Goal: Task Accomplishment & Management: Manage account settings

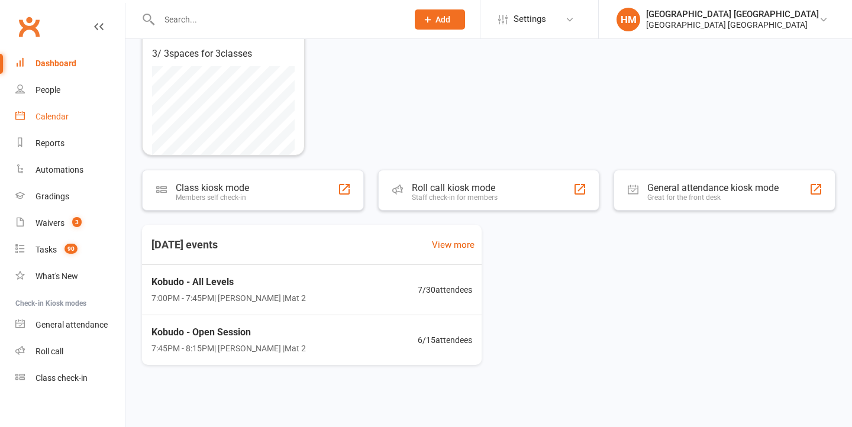
click at [57, 124] on link "Calendar" at bounding box center [70, 117] width 110 height 27
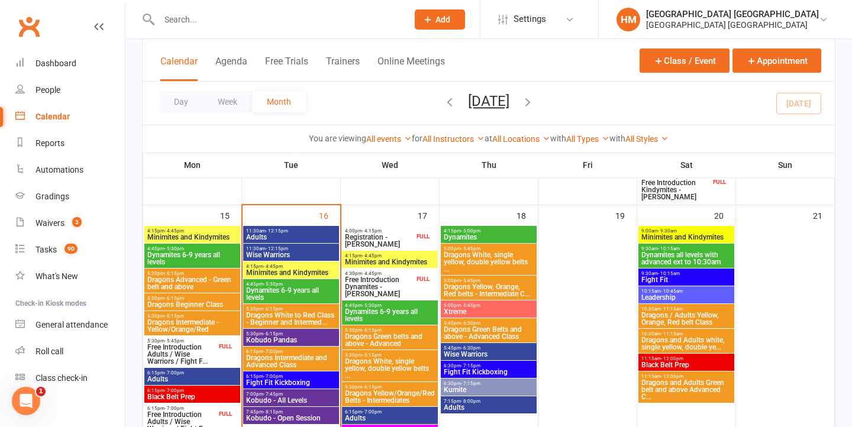
scroll to position [820, 0]
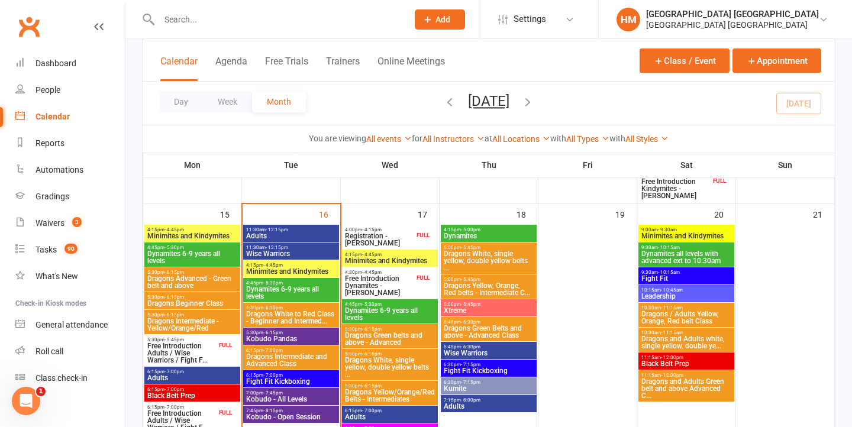
click at [312, 292] on span "Dynamites 6-9 years all levels" at bounding box center [291, 293] width 91 height 14
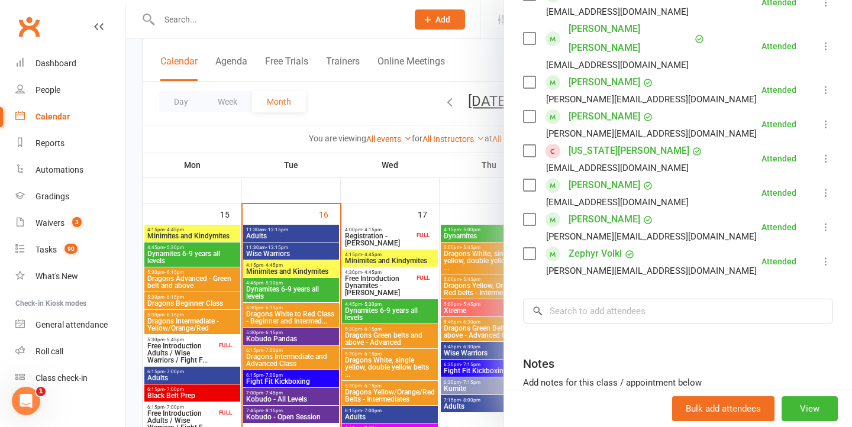
scroll to position [445, 0]
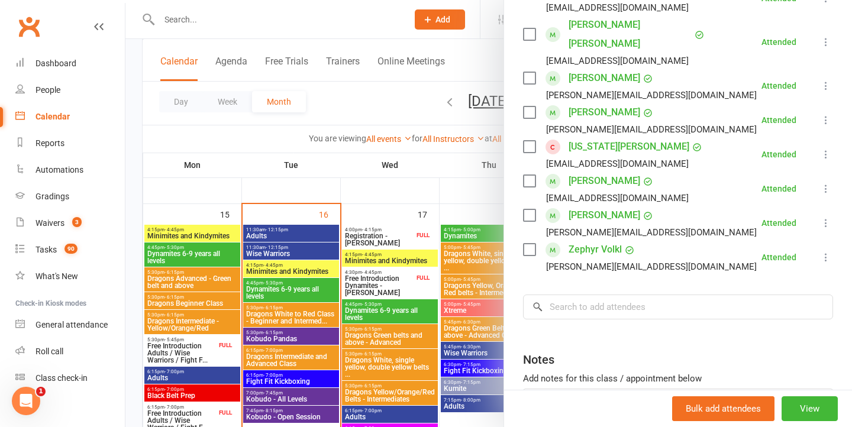
click at [304, 308] on div at bounding box center [489, 213] width 727 height 427
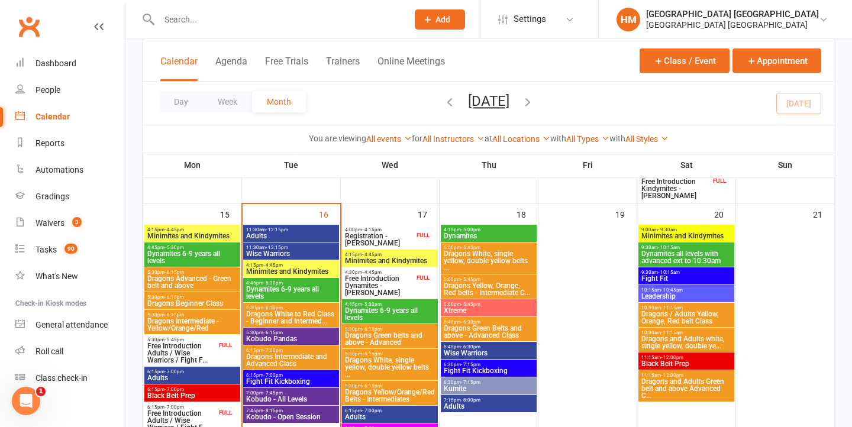
click at [297, 320] on span "Dragons White to Red Class - Beginner and Intermed..." at bounding box center [291, 318] width 91 height 14
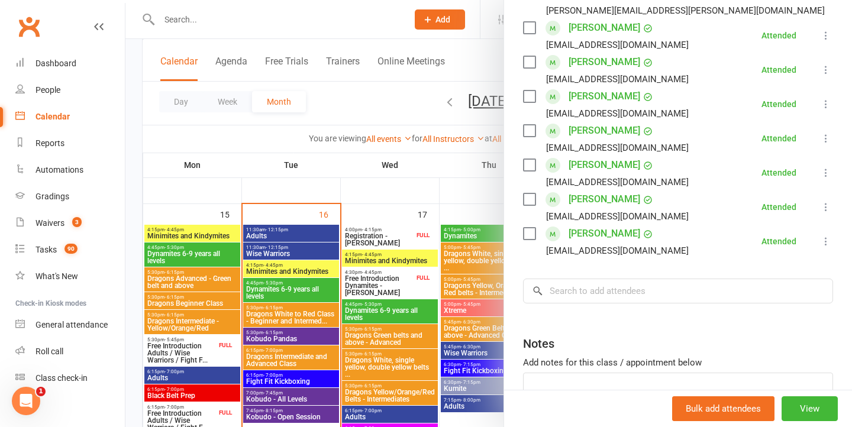
scroll to position [268, 0]
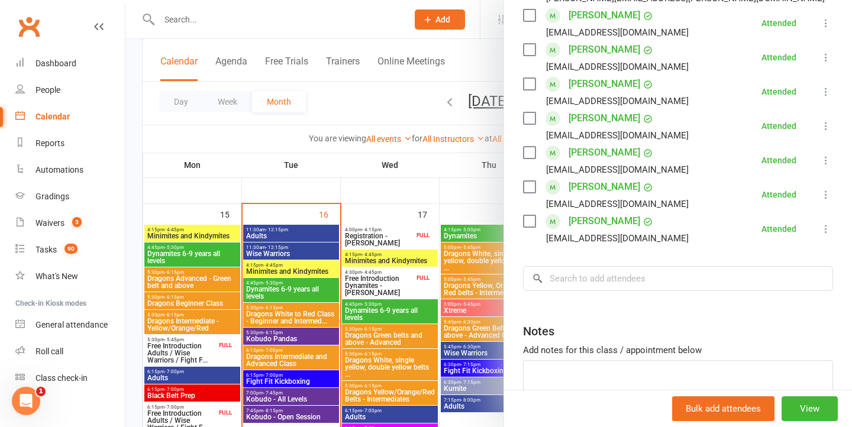
click at [392, 307] on div at bounding box center [489, 213] width 727 height 427
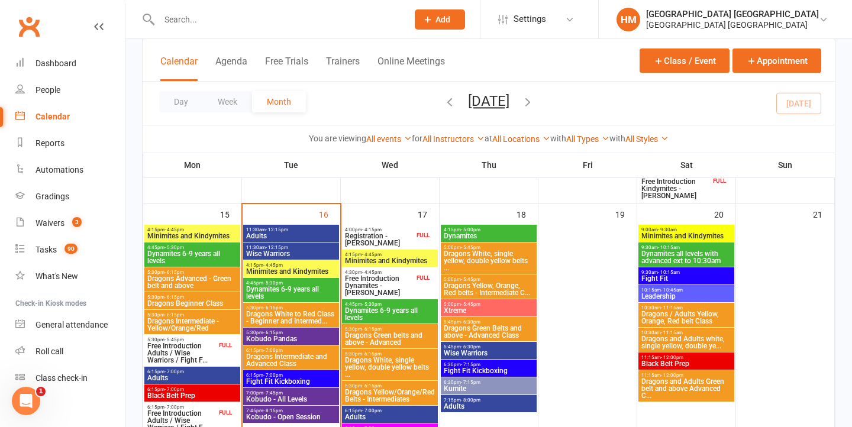
click at [300, 330] on span "5:30pm - 6:15pm" at bounding box center [291, 332] width 91 height 5
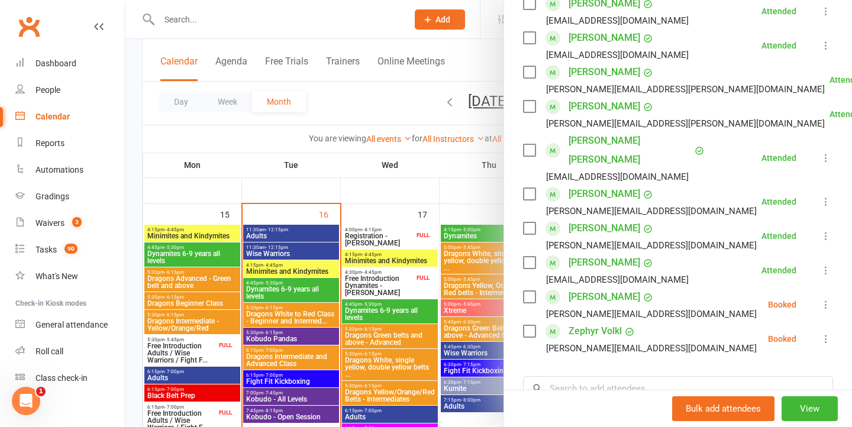
scroll to position [229, 0]
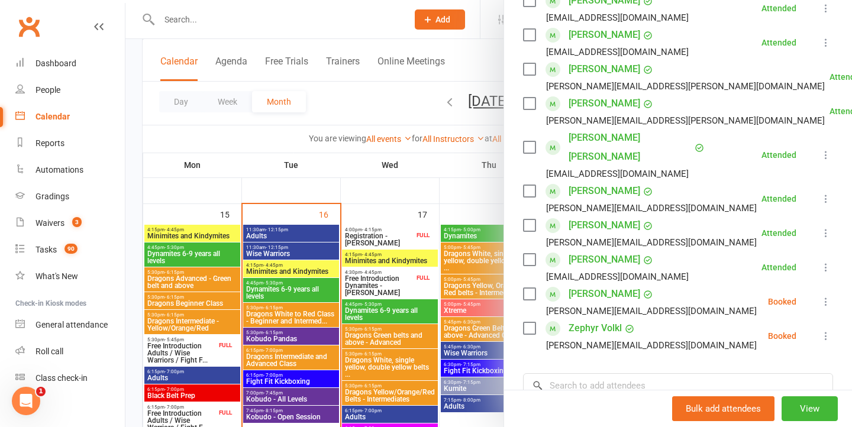
click at [829, 296] on icon at bounding box center [826, 302] width 12 height 12
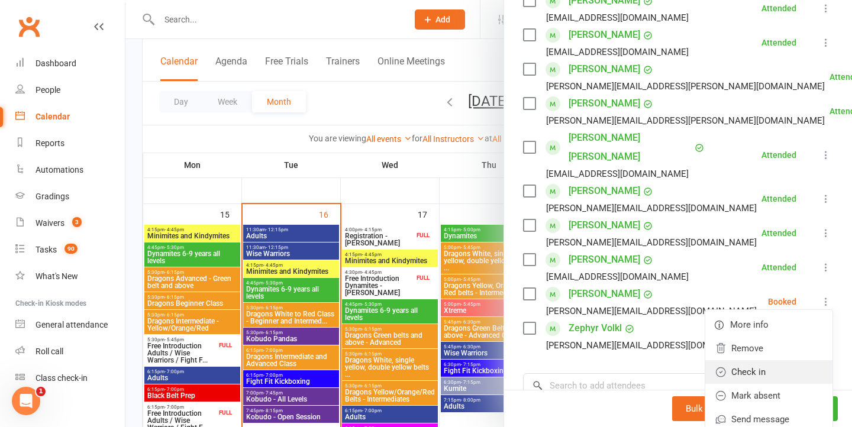
click at [745, 361] on link "Check in" at bounding box center [769, 373] width 127 height 24
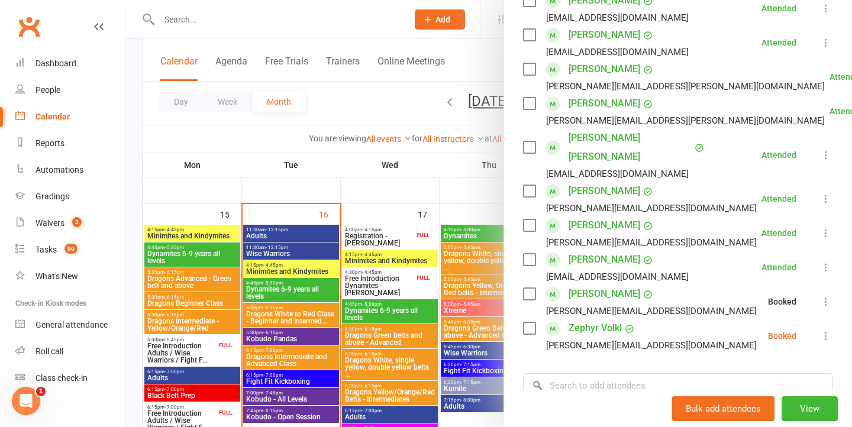
click at [826, 329] on button at bounding box center [826, 336] width 14 height 14
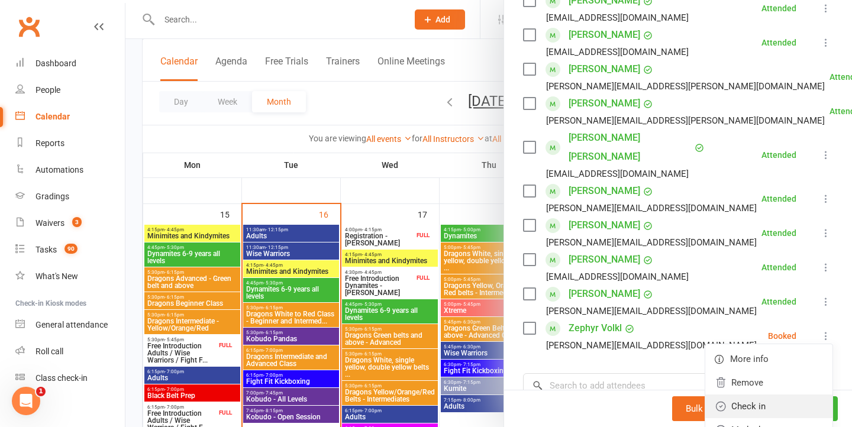
click at [729, 395] on link "Check in" at bounding box center [769, 407] width 127 height 24
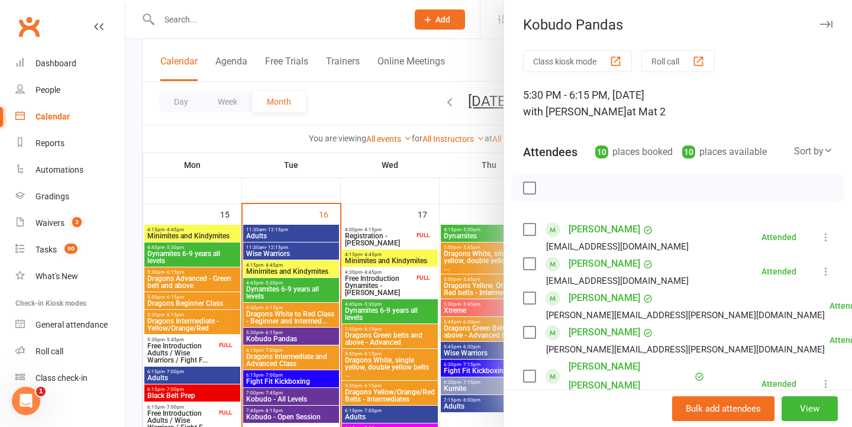
scroll to position [0, 0]
click at [376, 279] on div at bounding box center [489, 213] width 727 height 427
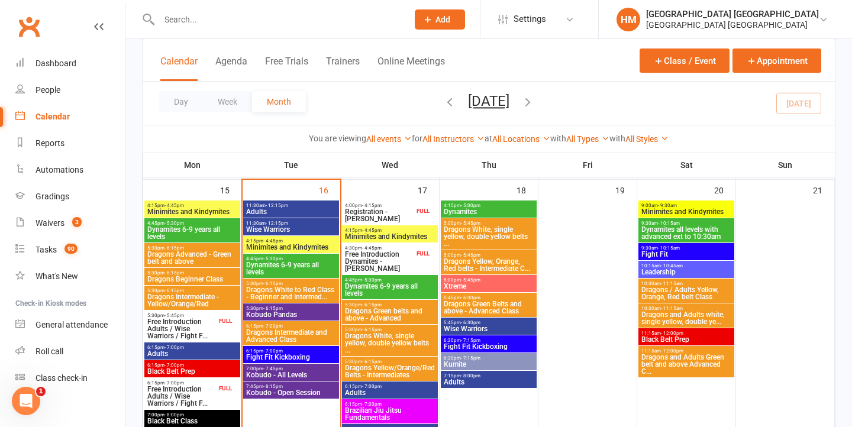
scroll to position [852, 0]
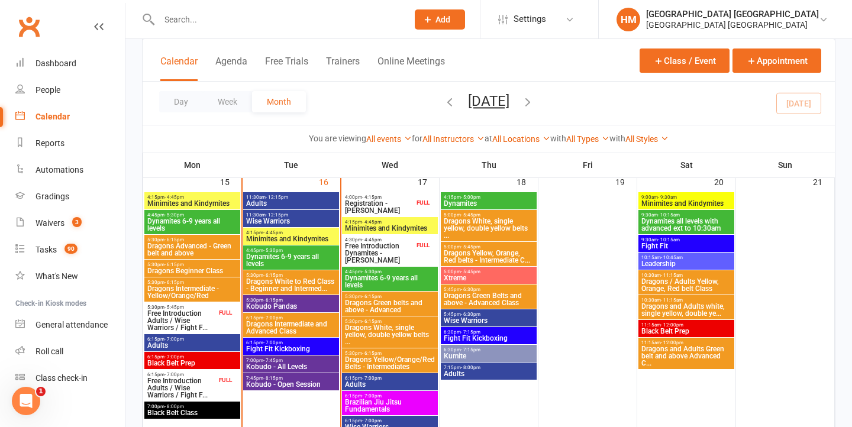
click at [317, 326] on span "Dragons Intermediate and Advanced Class" at bounding box center [291, 328] width 91 height 14
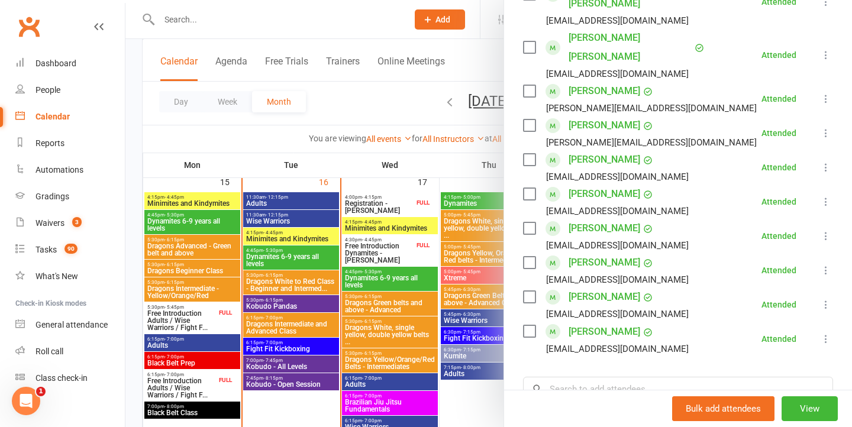
scroll to position [521, 0]
click at [346, 342] on div at bounding box center [489, 213] width 727 height 427
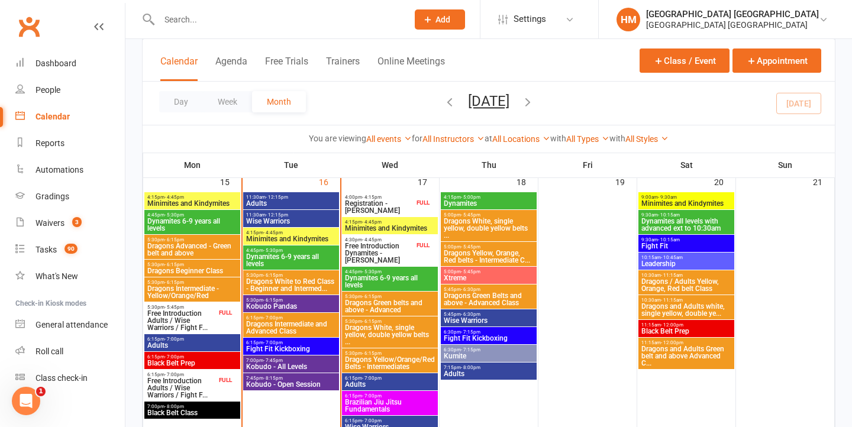
click at [301, 346] on span "Fight Fit Kickboxing" at bounding box center [291, 349] width 91 height 7
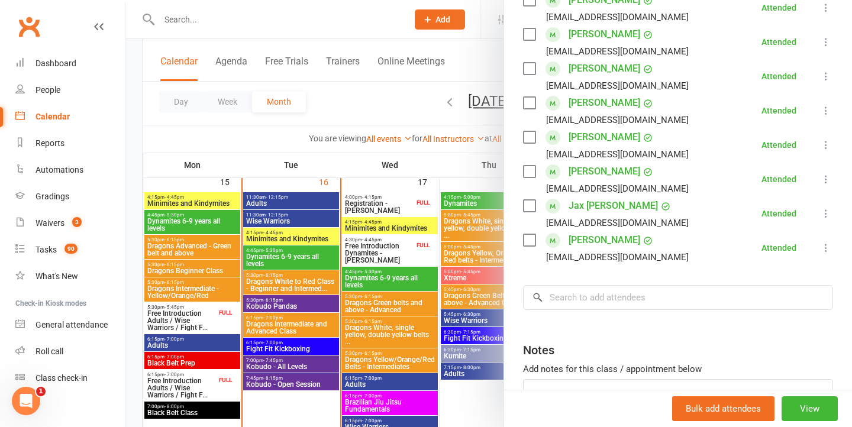
scroll to position [474, 0]
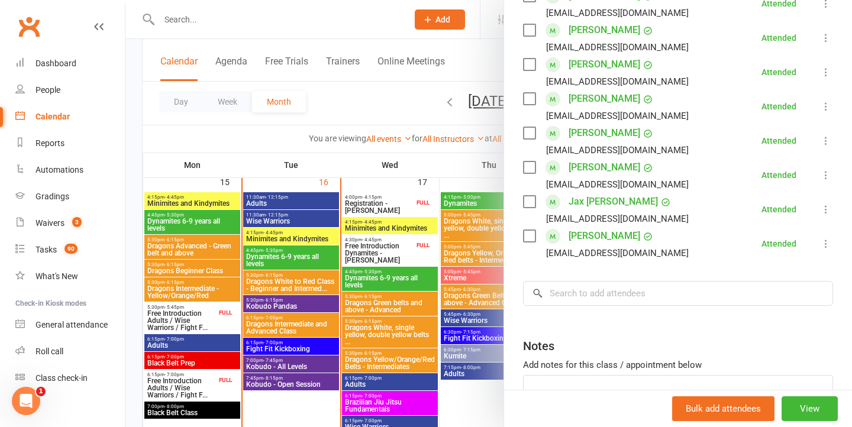
click at [324, 335] on div at bounding box center [489, 213] width 727 height 427
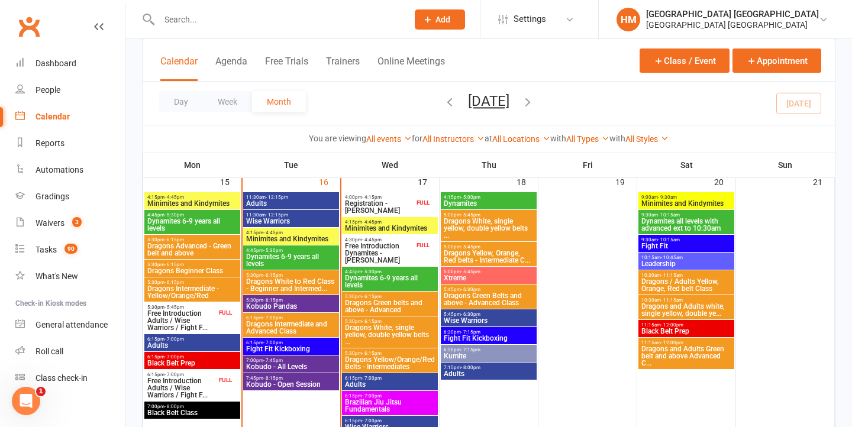
click at [300, 367] on span "Kobudo - All Levels" at bounding box center [291, 366] width 91 height 7
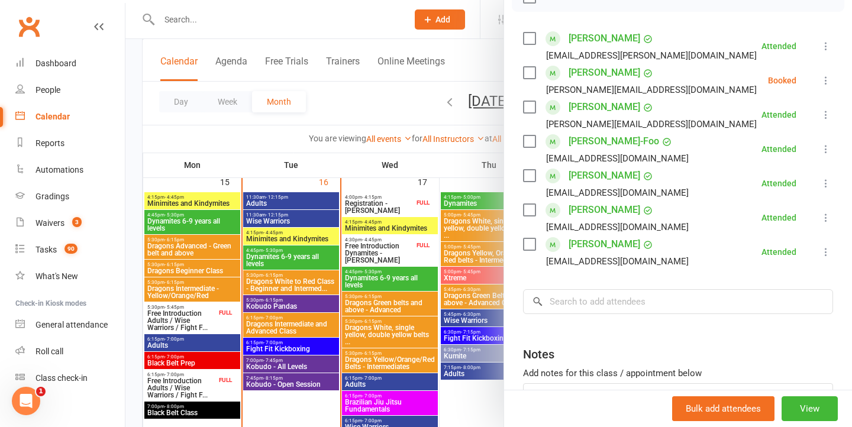
scroll to position [230, 0]
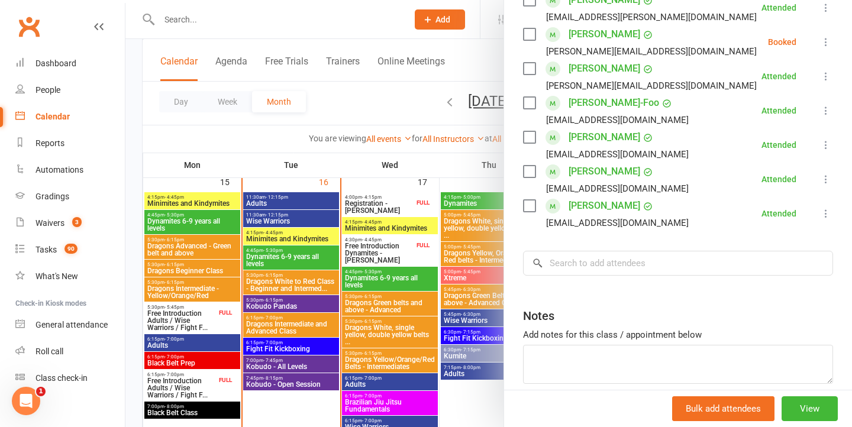
click at [366, 291] on div at bounding box center [489, 213] width 727 height 427
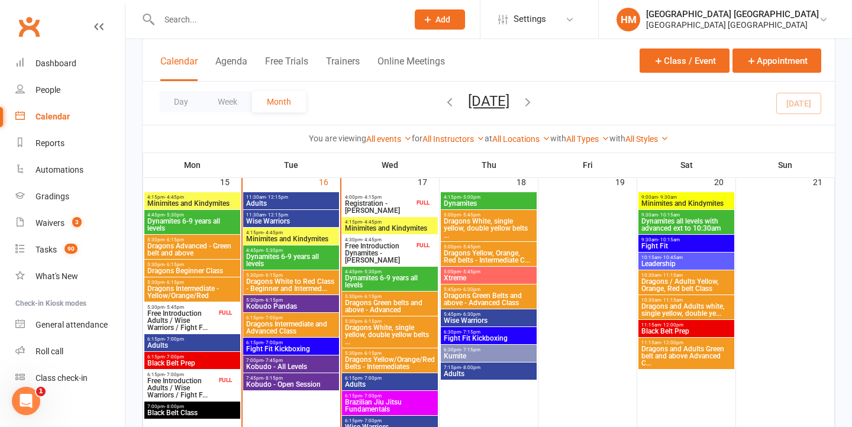
click at [247, 19] on input "text" at bounding box center [278, 19] width 244 height 17
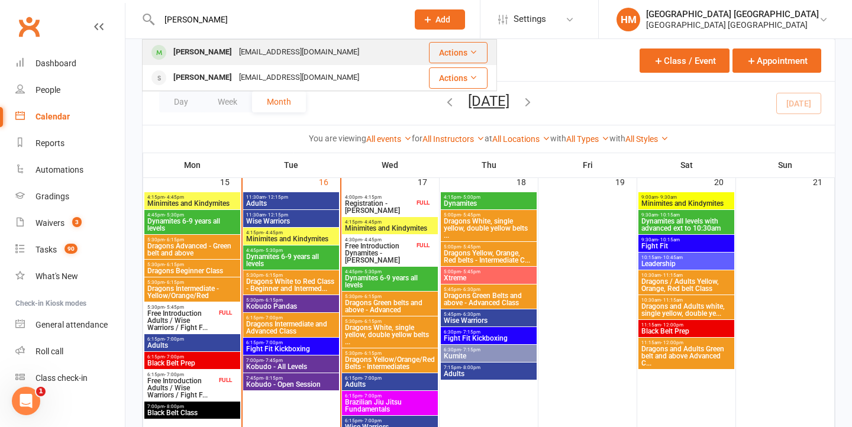
type input "[PERSON_NAME]"
click at [239, 46] on div "[EMAIL_ADDRESS][DOMAIN_NAME]" at bounding box center [299, 52] width 127 height 17
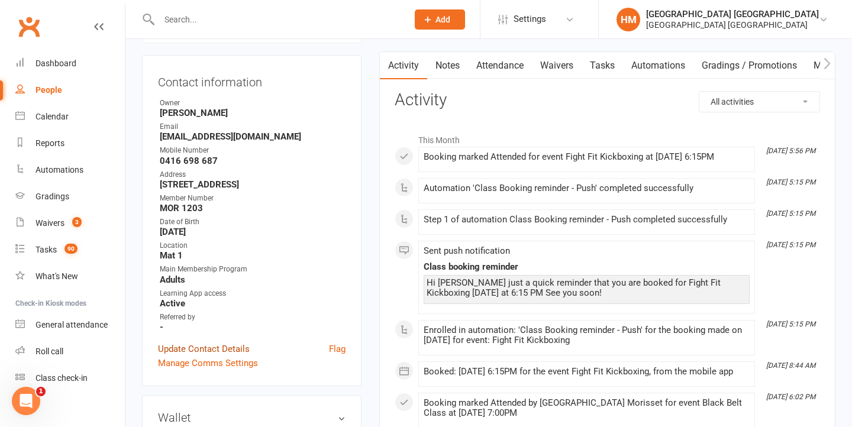
click at [184, 345] on link "Update Contact Details" at bounding box center [204, 349] width 92 height 14
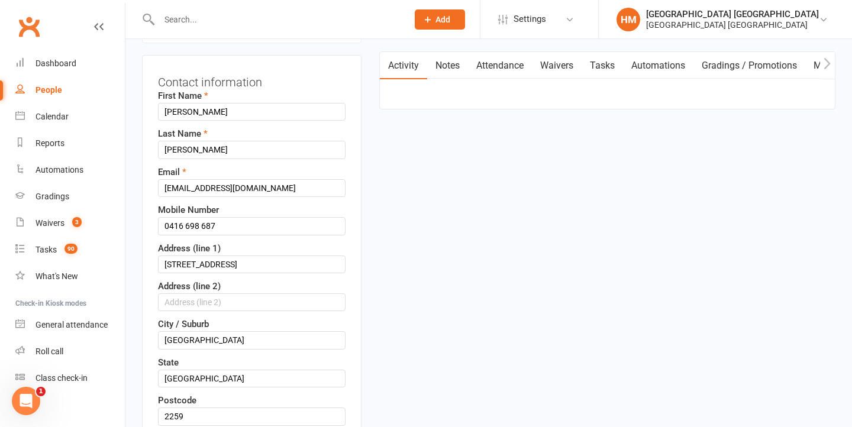
scroll to position [56, 0]
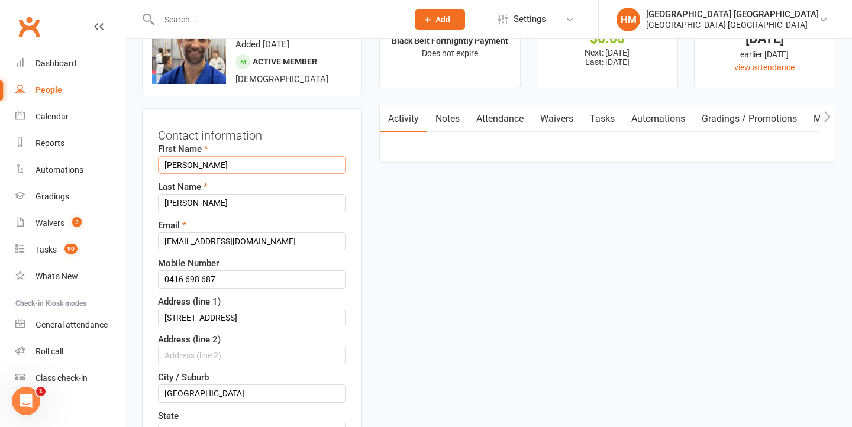
click at [184, 166] on input "[PERSON_NAME]" at bounding box center [252, 165] width 188 height 18
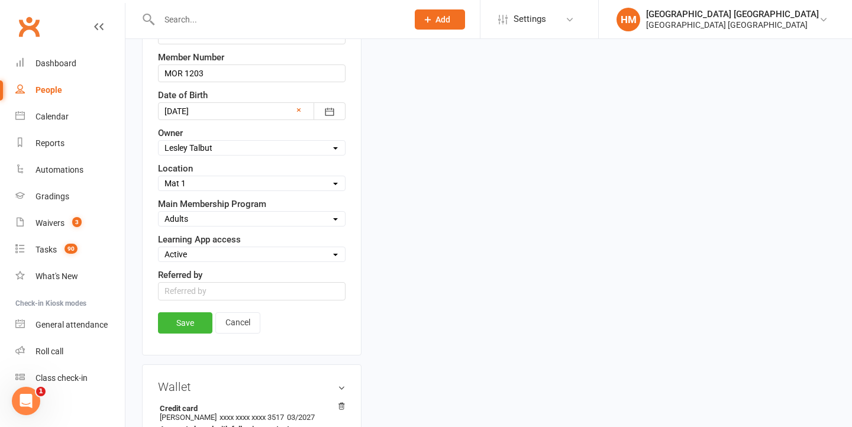
scroll to position [500, 0]
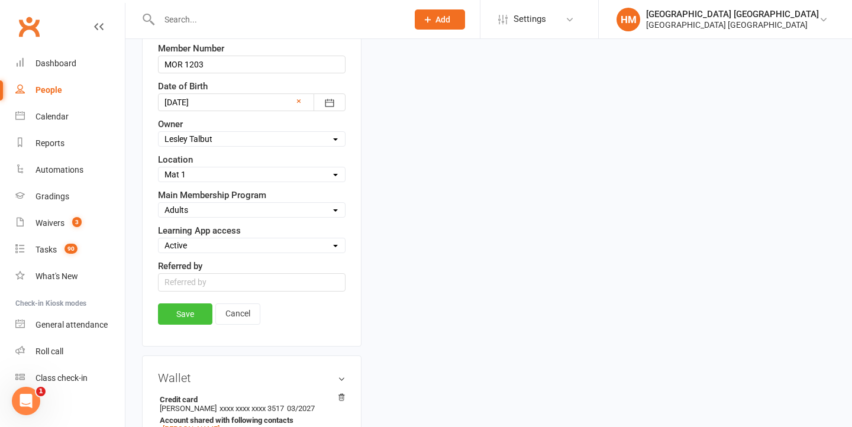
type input "[PERSON_NAME]"
click at [179, 306] on link "Save" at bounding box center [185, 314] width 54 height 21
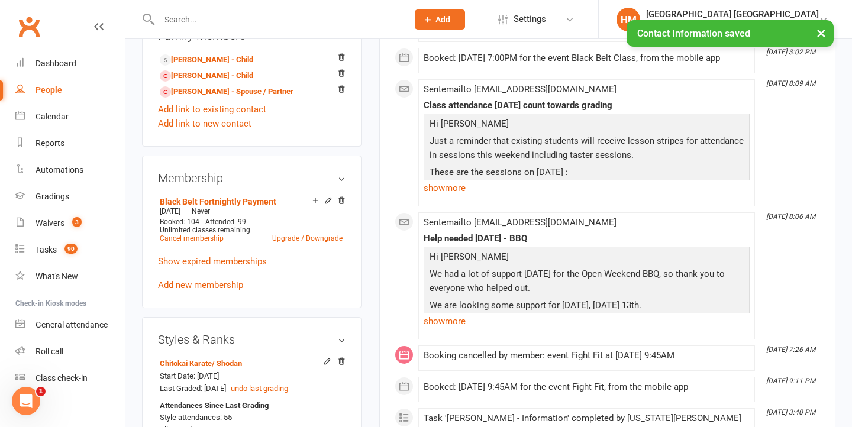
scroll to position [769, 0]
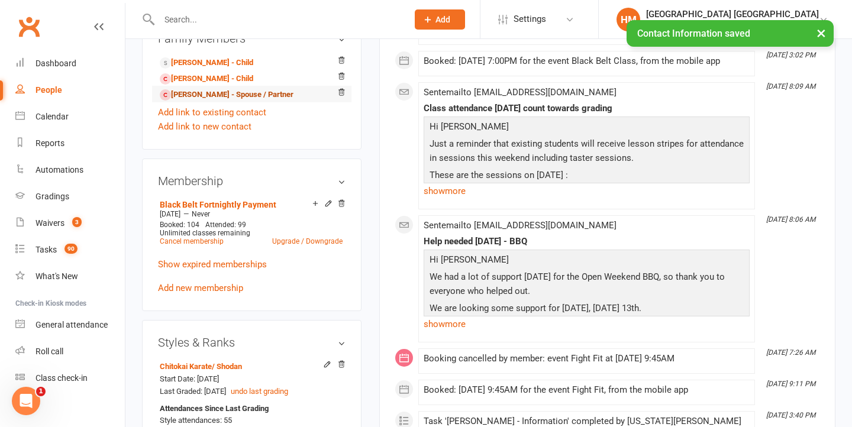
click at [253, 91] on link "[PERSON_NAME] - Spouse / Partner" at bounding box center [227, 95] width 134 height 12
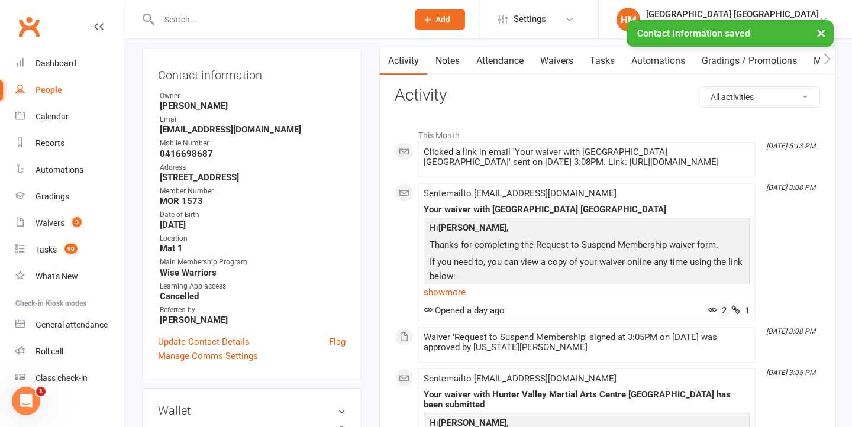
scroll to position [126, 0]
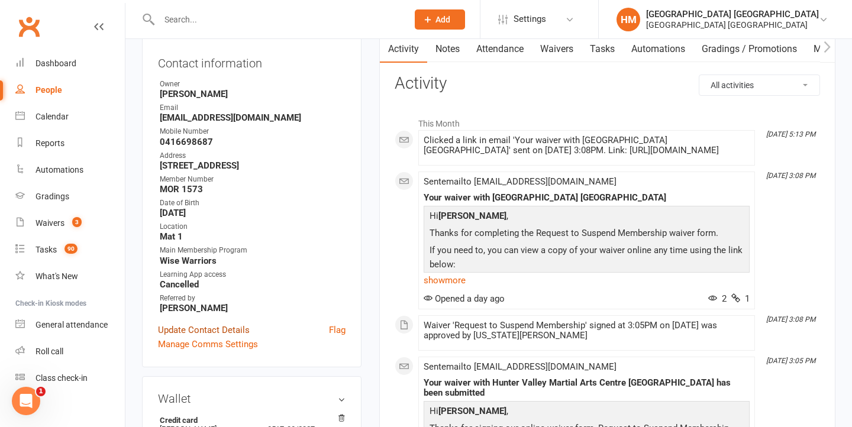
click at [215, 329] on link "Update Contact Details" at bounding box center [204, 330] width 92 height 14
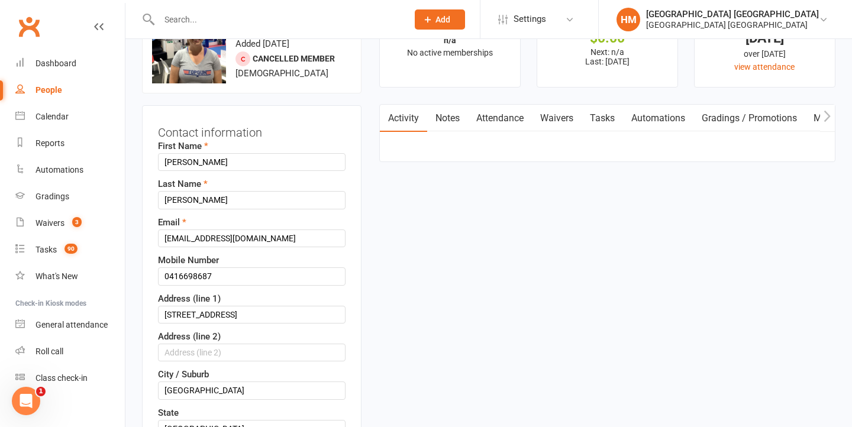
scroll to position [56, 0]
click at [173, 160] on input "[PERSON_NAME]" at bounding box center [252, 163] width 188 height 18
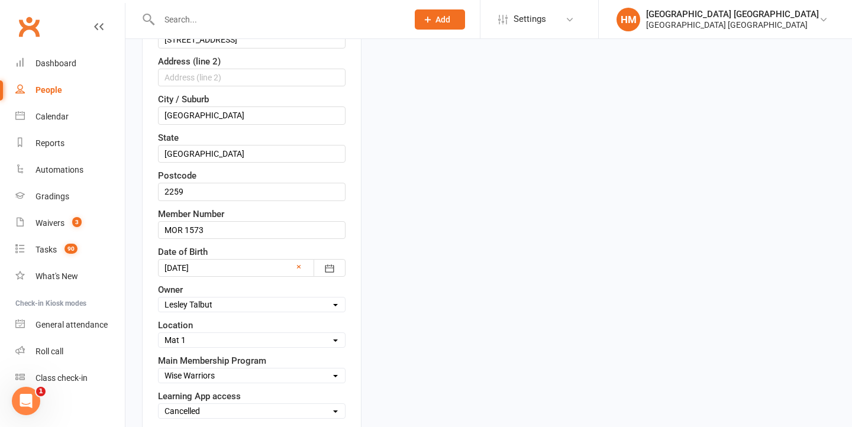
type input "[PERSON_NAME]"
click at [348, 235] on div "Contact information First Name [PERSON_NAME] Last Name [PERSON_NAME] Email [EMA…" at bounding box center [252, 171] width 220 height 683
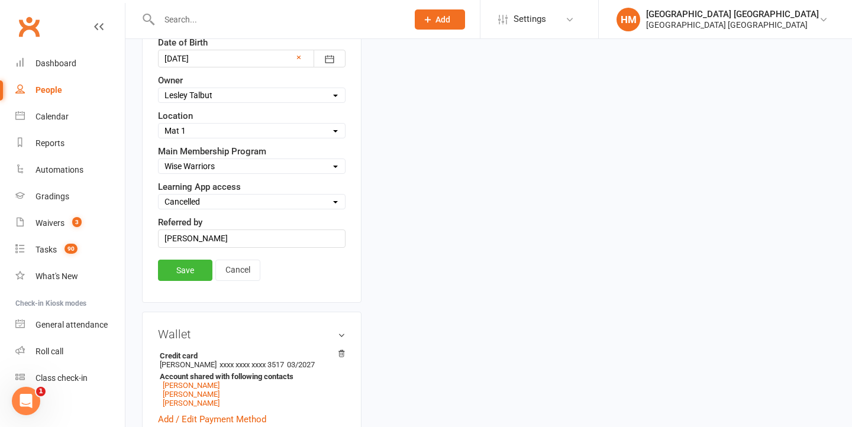
scroll to position [626, 0]
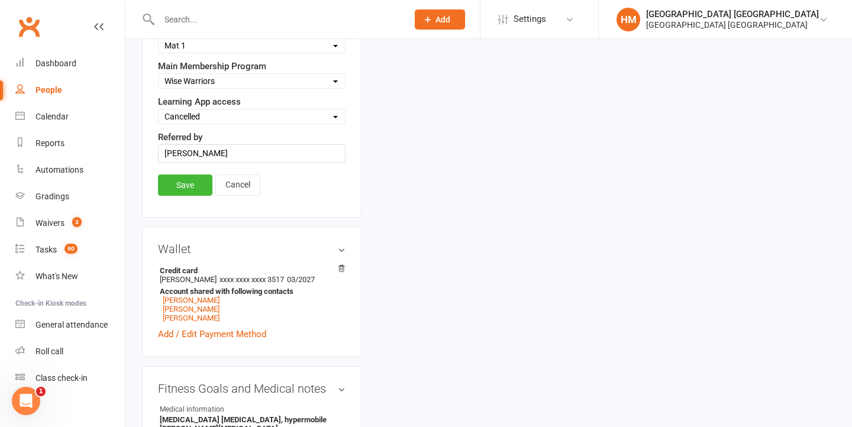
click at [184, 179] on link "Save" at bounding box center [185, 185] width 54 height 21
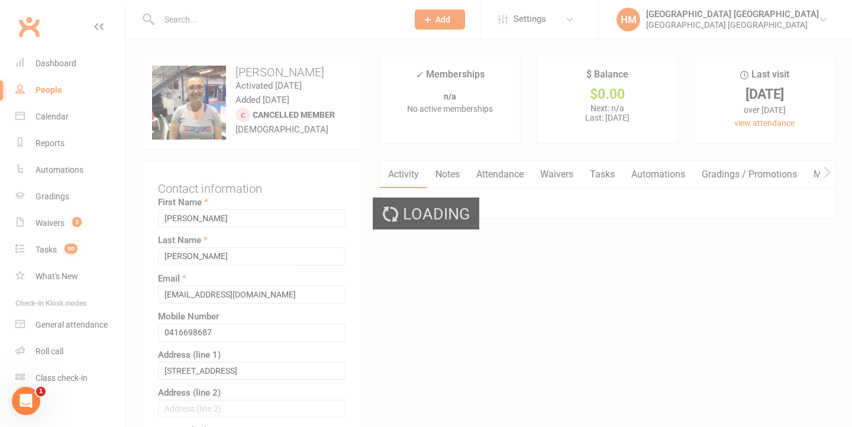
scroll to position [0, 0]
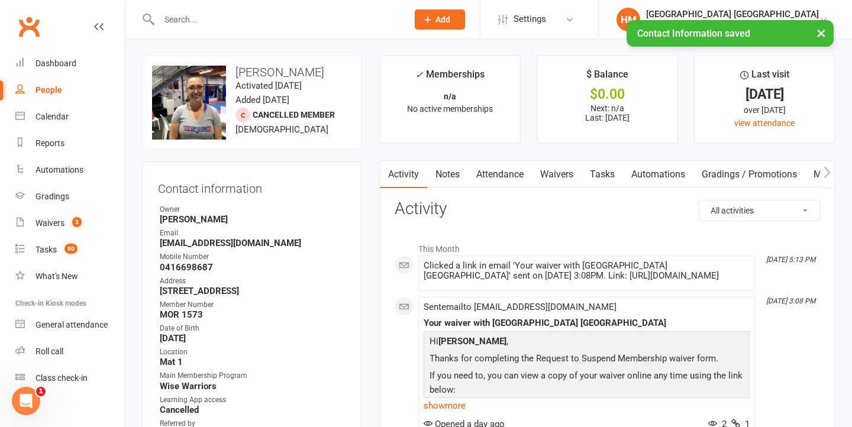
click at [559, 169] on link "Waivers" at bounding box center [557, 174] width 50 height 27
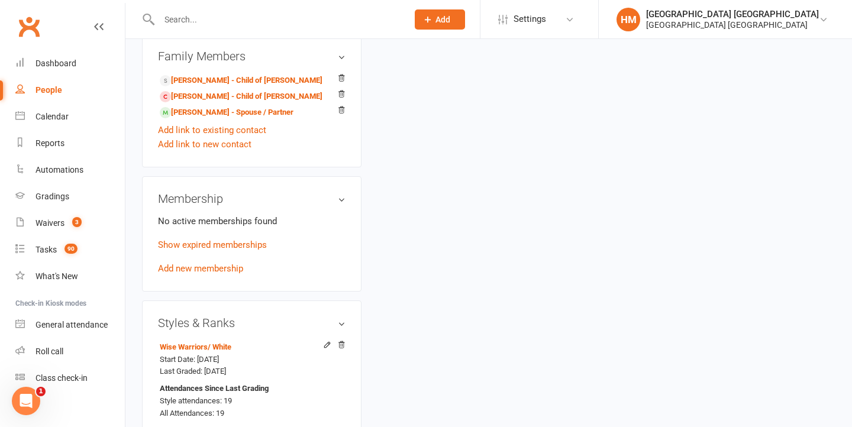
scroll to position [719, 0]
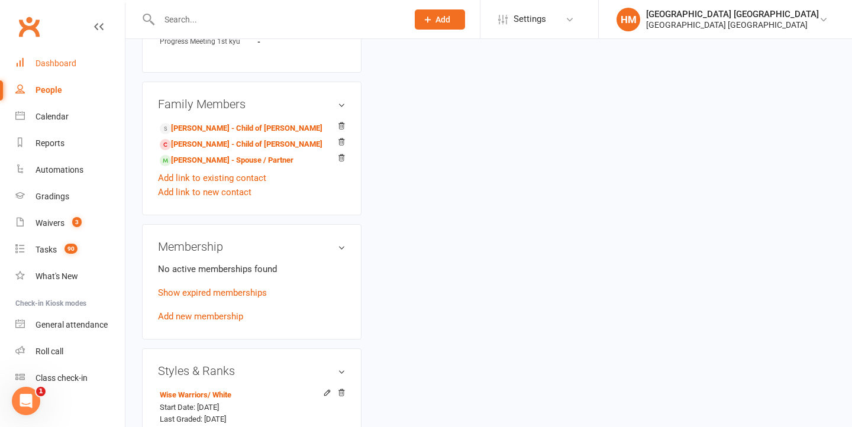
click at [85, 66] on link "Dashboard" at bounding box center [70, 63] width 110 height 27
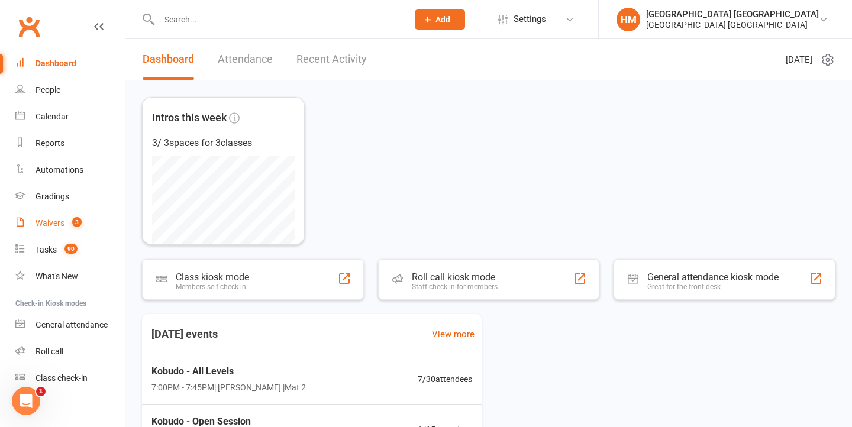
click at [96, 213] on link "Waivers 3" at bounding box center [70, 223] width 110 height 27
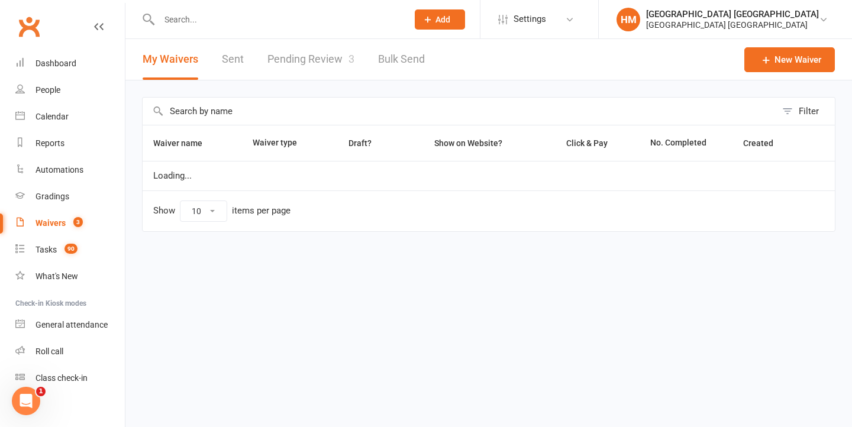
select select "100"
click at [318, 61] on link "Pending Review 3" at bounding box center [311, 59] width 87 height 41
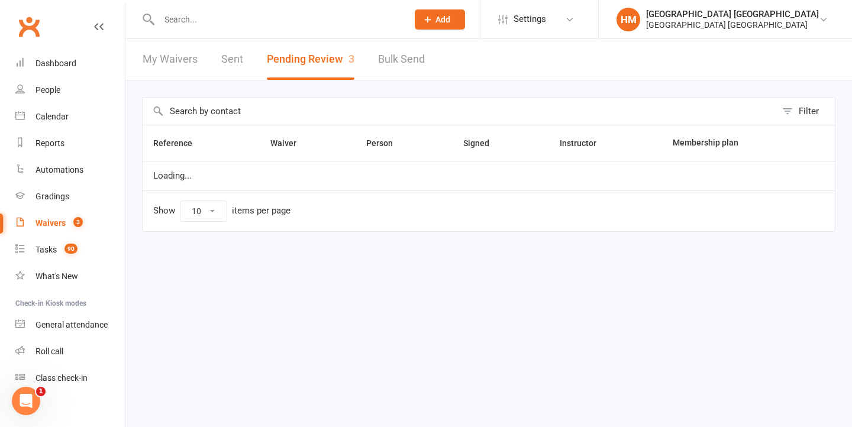
select select "50"
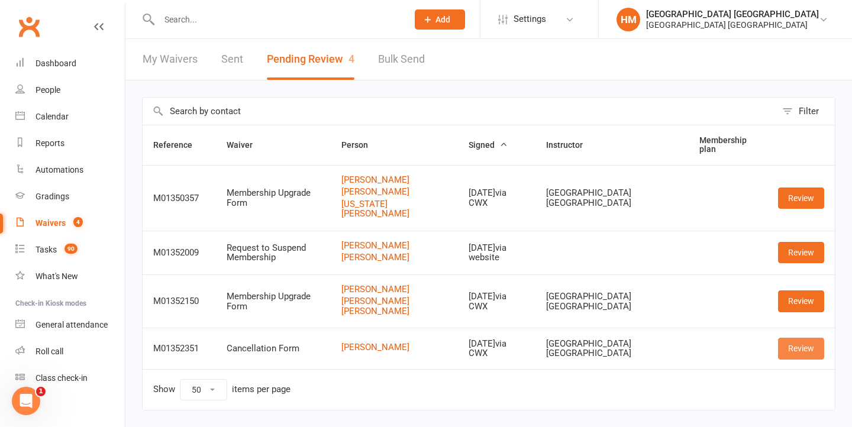
click at [802, 348] on link "Review" at bounding box center [801, 348] width 46 height 21
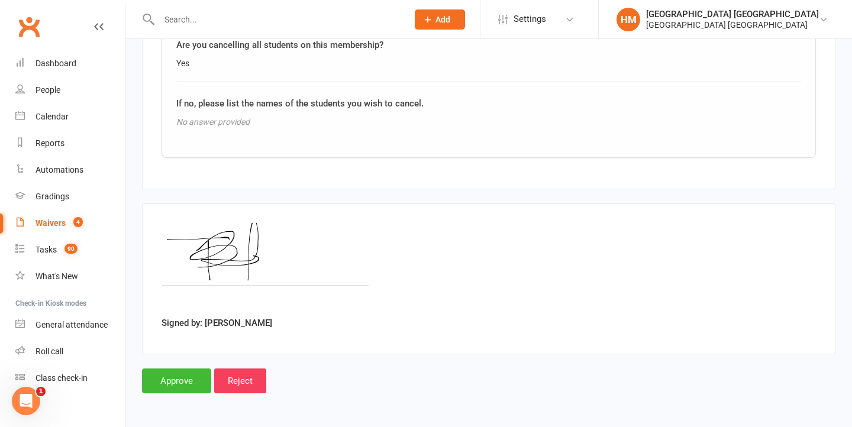
scroll to position [1132, 0]
select select "50"
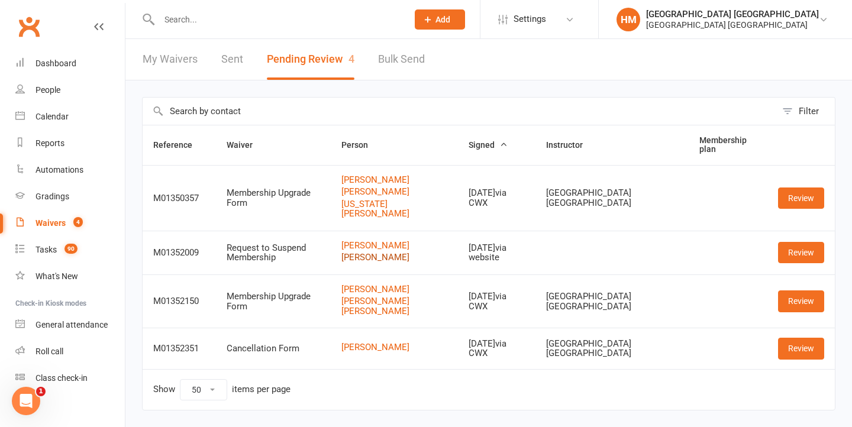
click at [375, 257] on link "[PERSON_NAME]" at bounding box center [395, 258] width 106 height 10
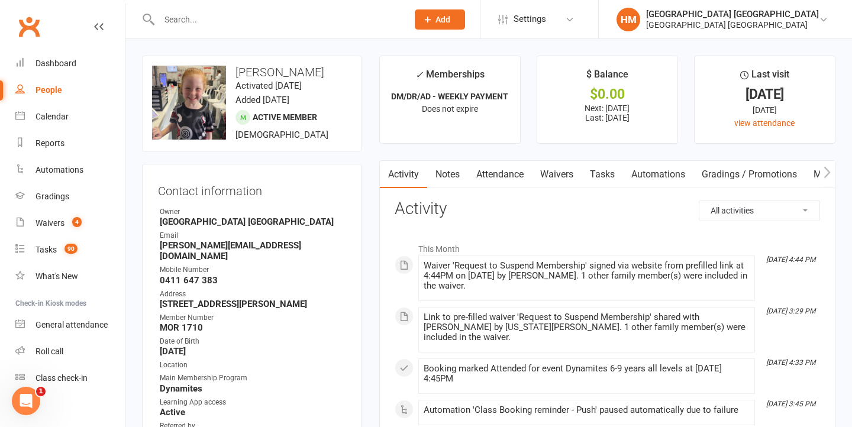
select select "50"
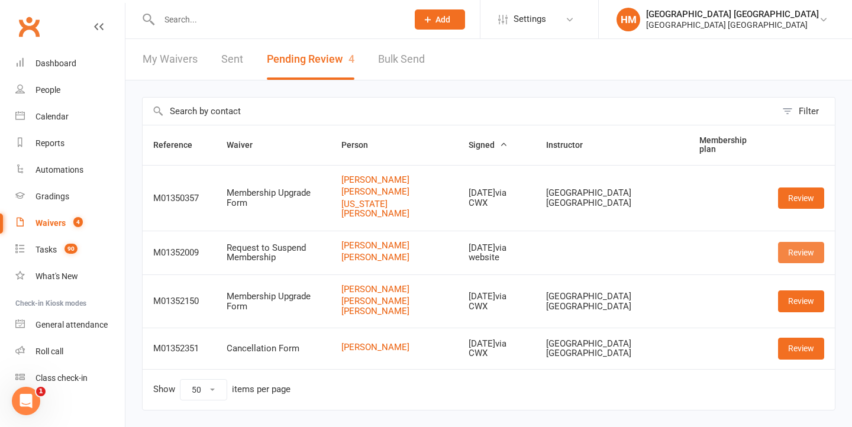
click at [794, 247] on link "Review" at bounding box center [801, 252] width 46 height 21
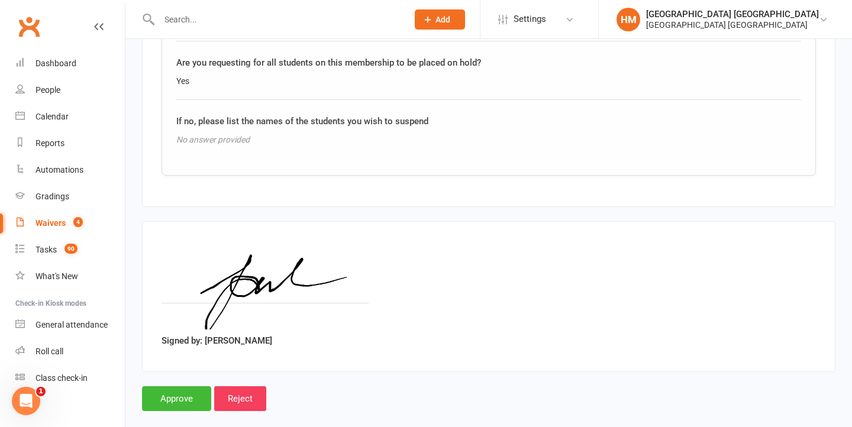
scroll to position [1172, 0]
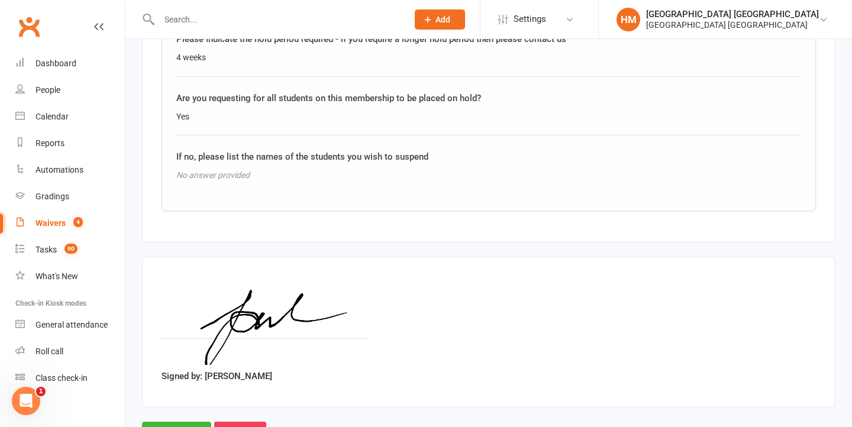
select select "50"
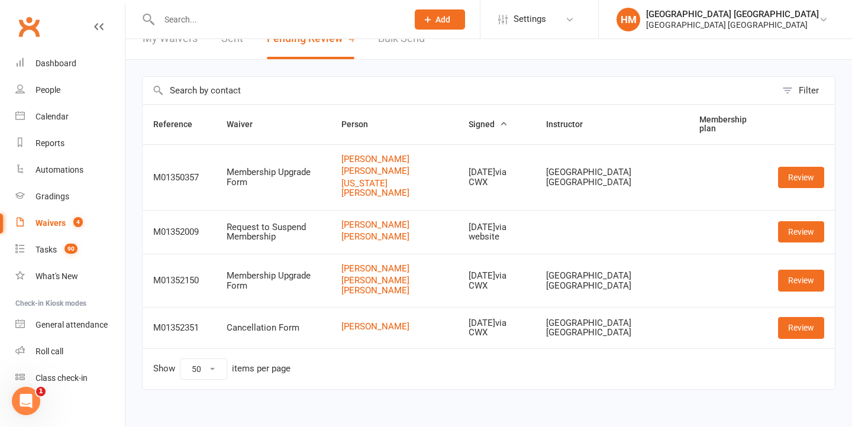
scroll to position [37, 0]
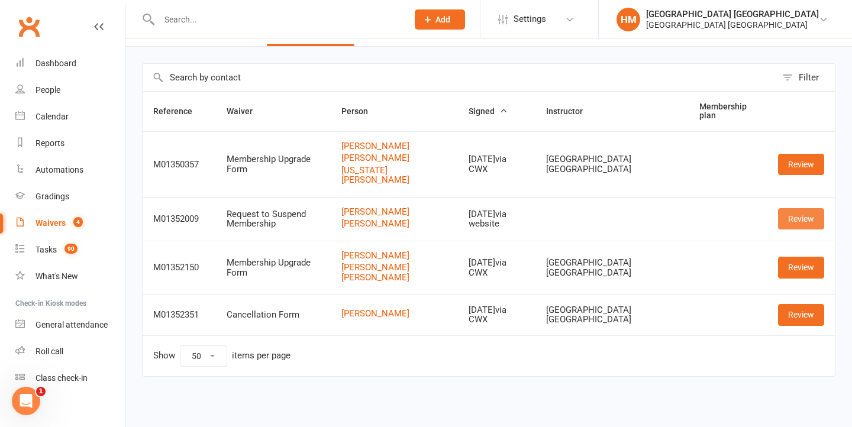
click at [799, 220] on link "Review" at bounding box center [801, 218] width 46 height 21
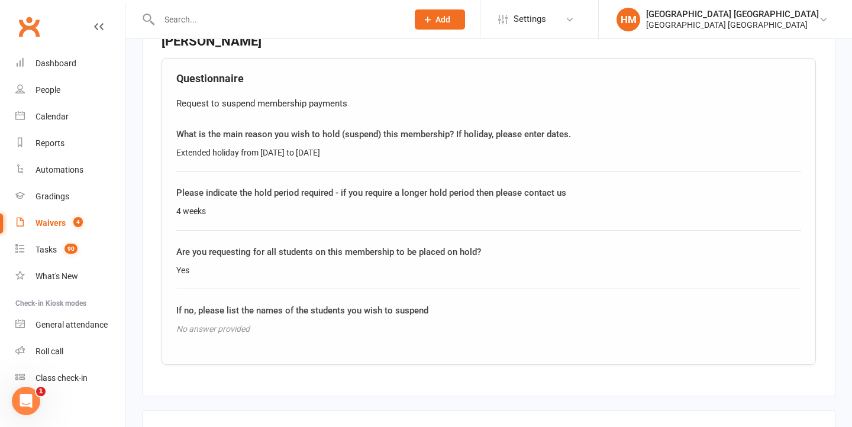
scroll to position [1023, 0]
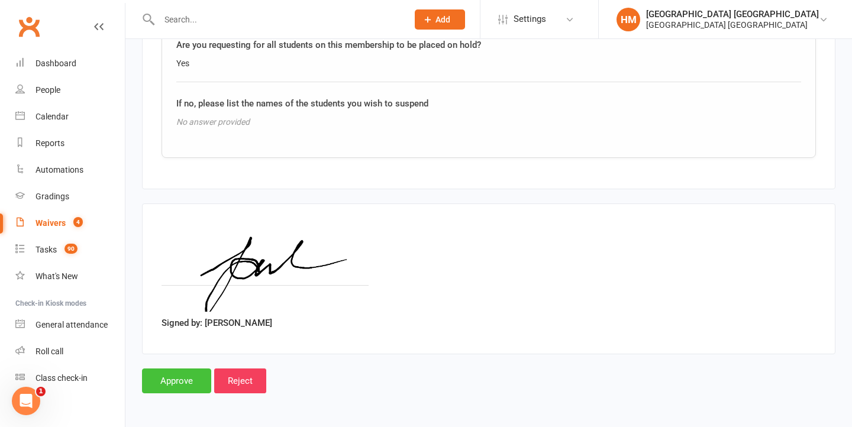
click at [186, 369] on input "Approve" at bounding box center [176, 381] width 69 height 25
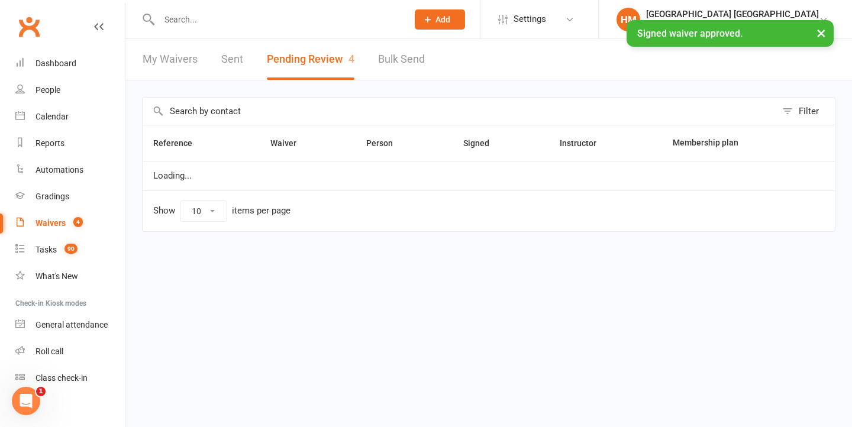
select select "50"
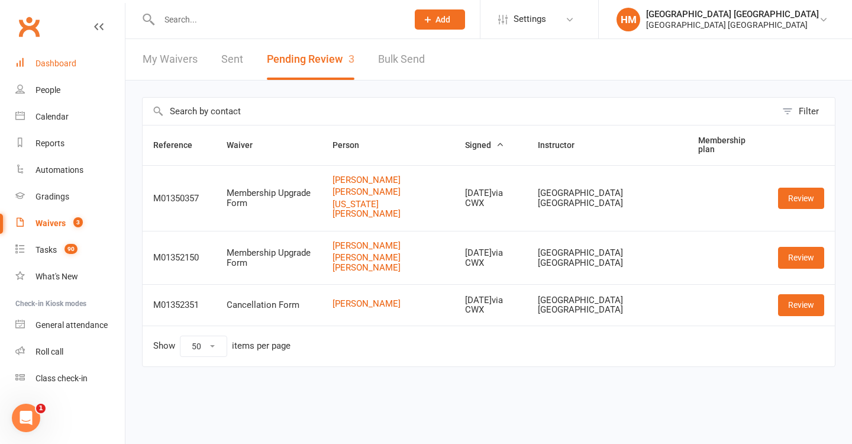
click at [66, 63] on div "Dashboard" at bounding box center [56, 63] width 41 height 9
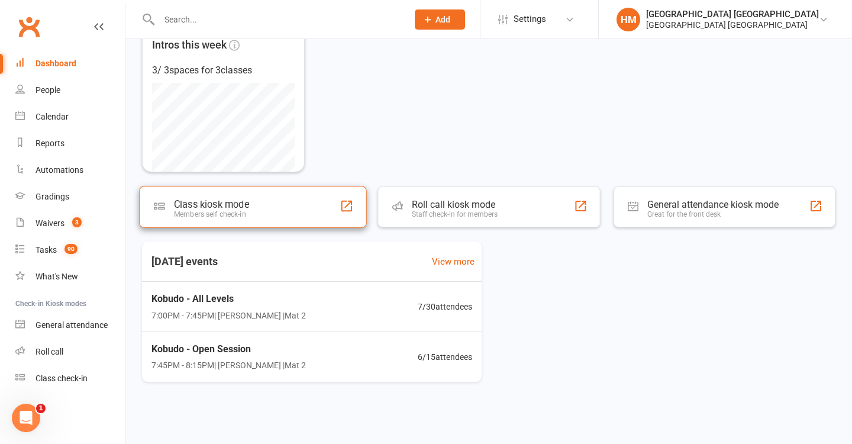
scroll to position [81, 0]
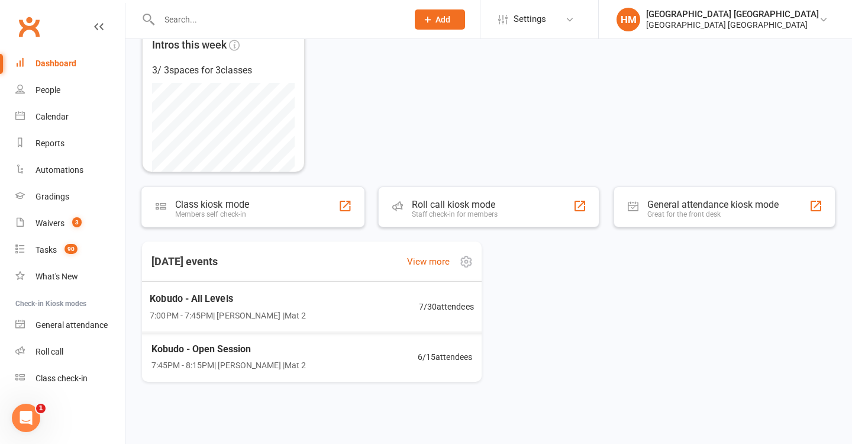
click at [318, 301] on div "Kobudo - All Levels 7:00PM - 7:45PM | [PERSON_NAME] | Mat 2 7 / 30 attendees" at bounding box center [312, 306] width 353 height 51
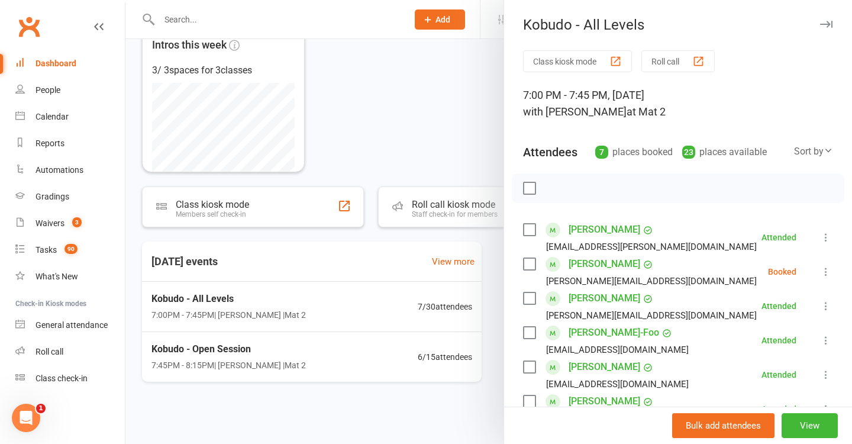
click at [467, 265] on div at bounding box center [489, 222] width 727 height 444
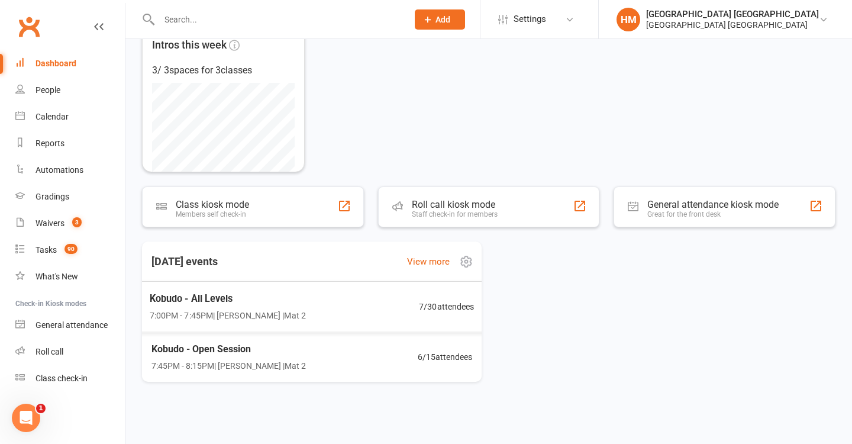
drag, startPoint x: 447, startPoint y: 308, endPoint x: 574, endPoint y: 402, distance: 158.3
click at [471, 329] on div "Kobudo - All Levels 7:00PM - 7:45PM | [PERSON_NAME] | Mat 2 7 / 30 attendees Ko…" at bounding box center [311, 332] width 349 height 100
click at [545, 332] on div "[DATE] events View more Kobudo - All Levels 7:00PM - 7:45PM | [PERSON_NAME] | M…" at bounding box center [489, 312] width 694 height 140
click at [439, 301] on span "7 / 30 attendees" at bounding box center [447, 307] width 55 height 14
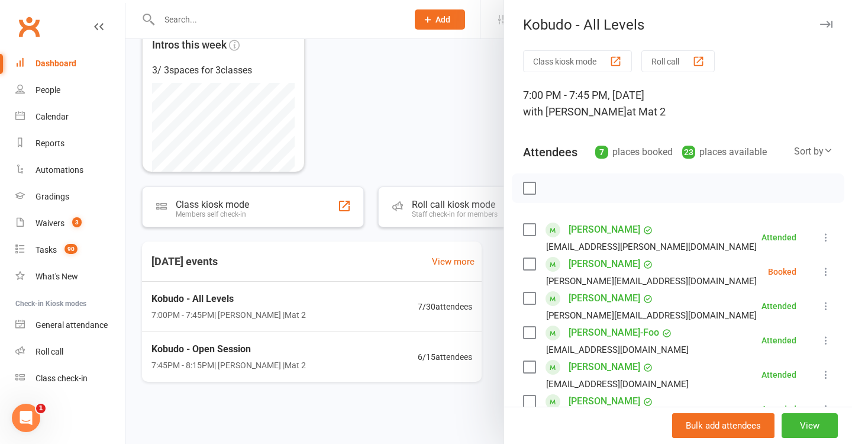
click at [829, 275] on icon at bounding box center [826, 272] width 12 height 12
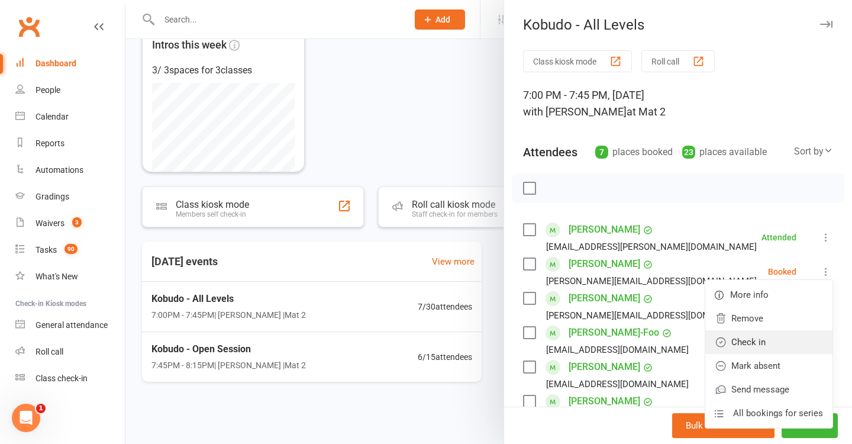
click at [767, 350] on link "Check in" at bounding box center [769, 342] width 127 height 24
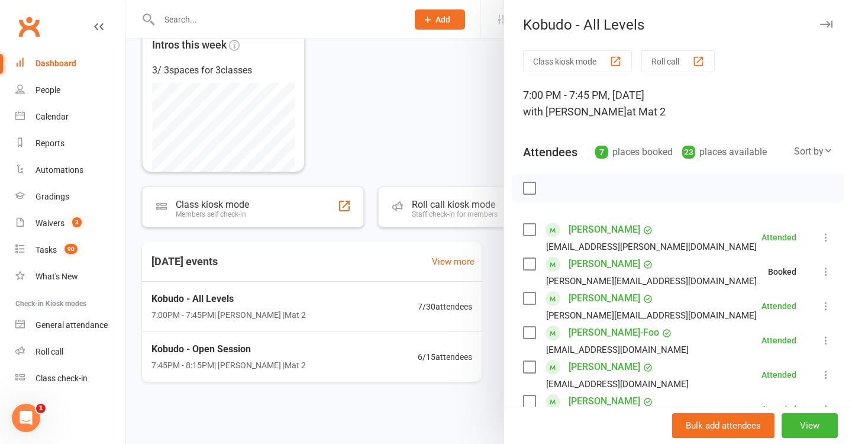
scroll to position [98, 0]
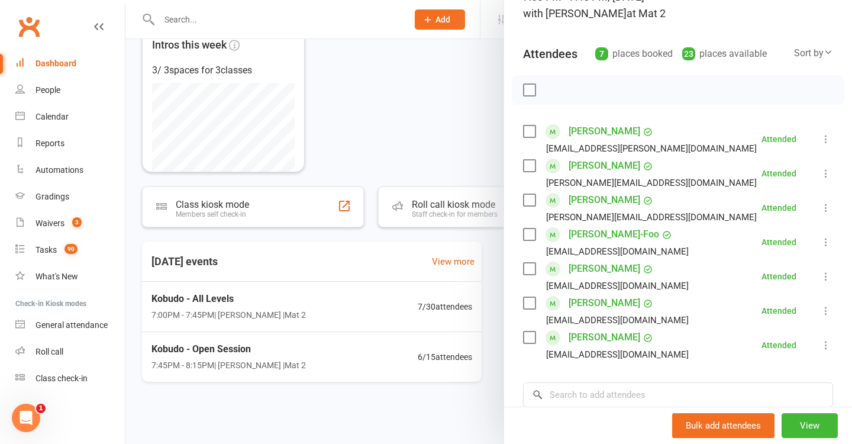
click at [418, 258] on div at bounding box center [489, 222] width 727 height 444
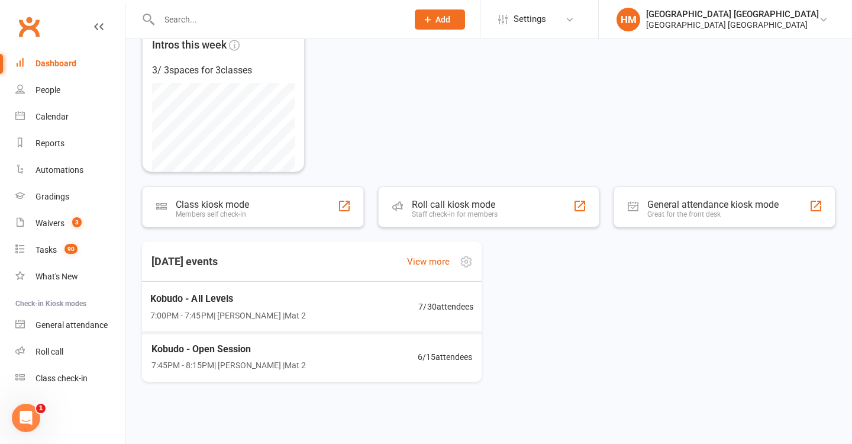
click at [333, 352] on div "Kobudo - Open Session 7:45PM - 8:15PM | [PERSON_NAME] | Mat 2 6 / 15 attendees" at bounding box center [311, 357] width 349 height 50
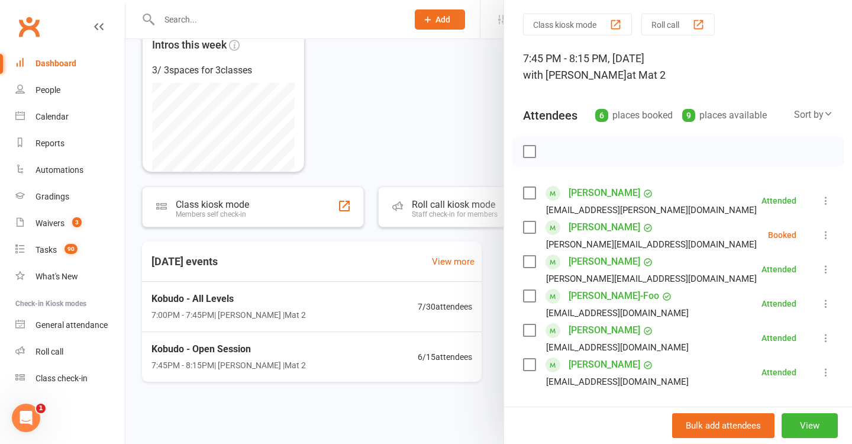
scroll to position [61, 0]
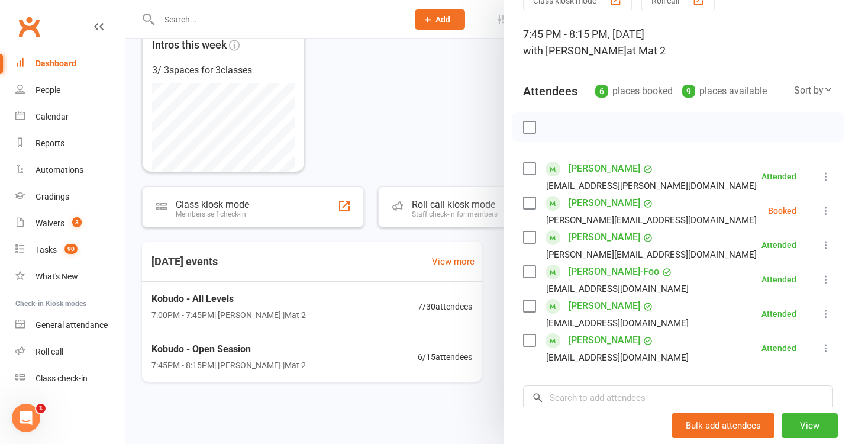
click at [832, 207] on button at bounding box center [826, 211] width 14 height 14
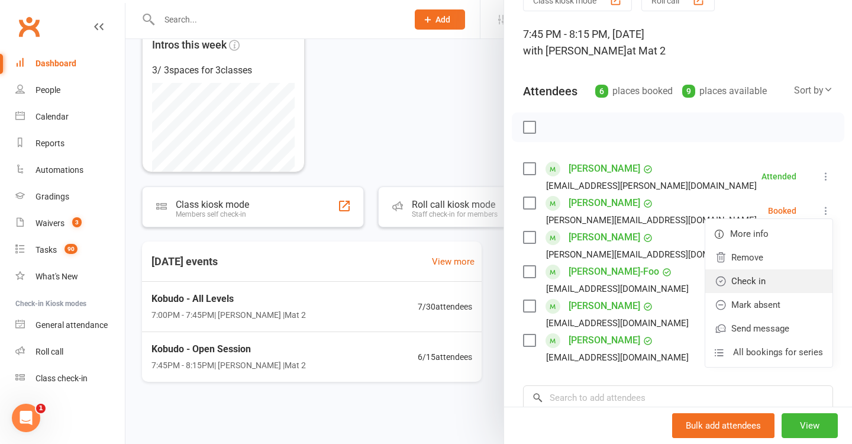
click at [766, 289] on link "Check in" at bounding box center [769, 281] width 127 height 24
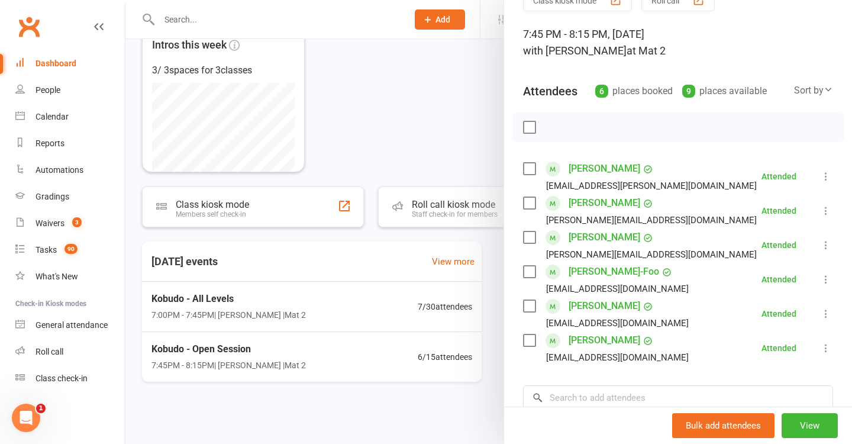
click at [423, 211] on div at bounding box center [489, 222] width 727 height 444
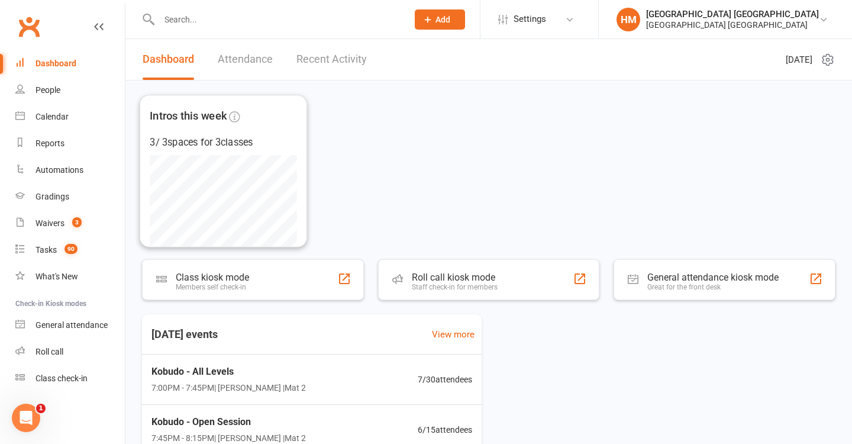
scroll to position [0, 0]
click at [74, 226] on span "3" at bounding box center [76, 222] width 9 height 10
select select "100"
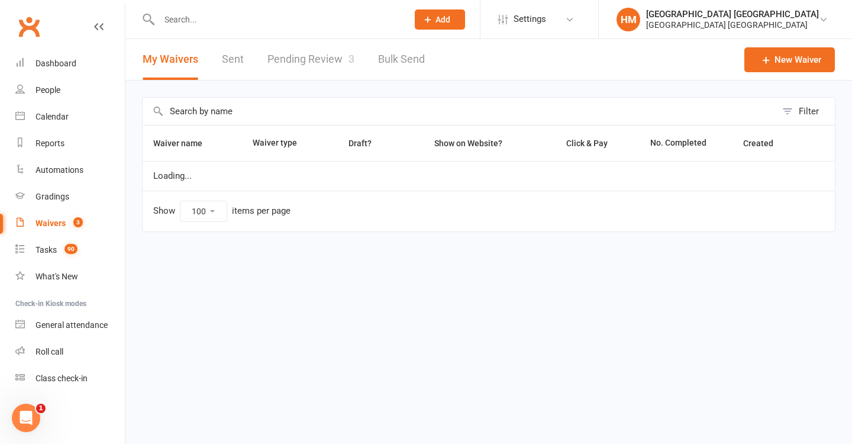
click at [325, 56] on link "Pending Review 3" at bounding box center [311, 59] width 87 height 41
select select "50"
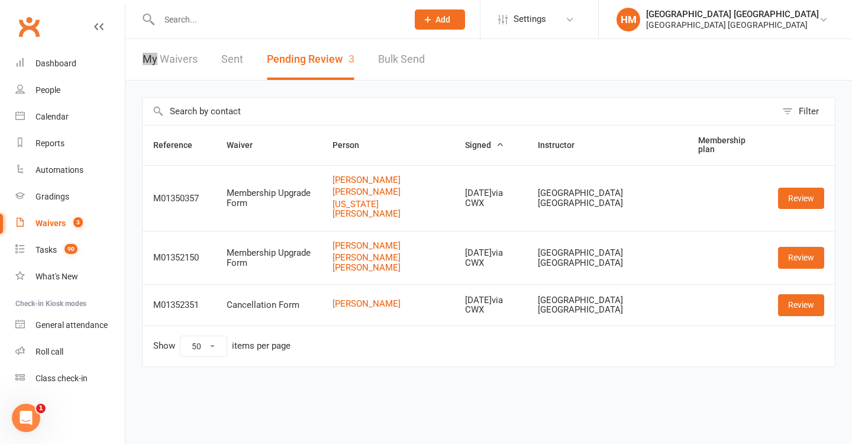
click at [17, 0] on html "Prospect Member Non-attending contact Class / event Appointment Grading event T…" at bounding box center [426, 208] width 852 height 417
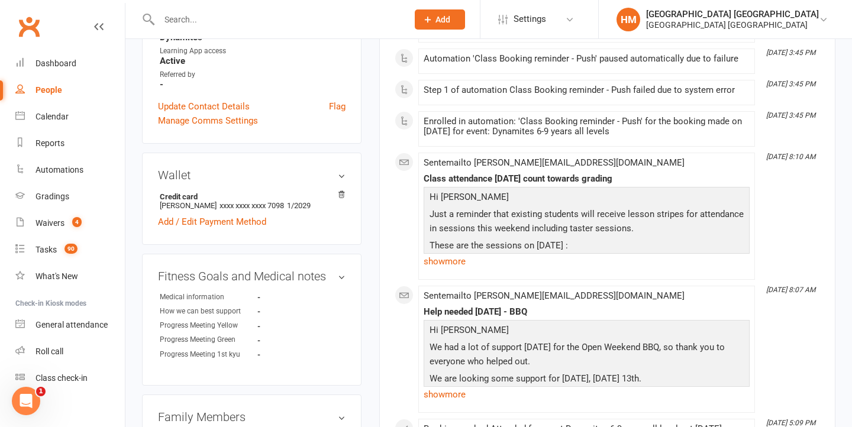
scroll to position [353, 0]
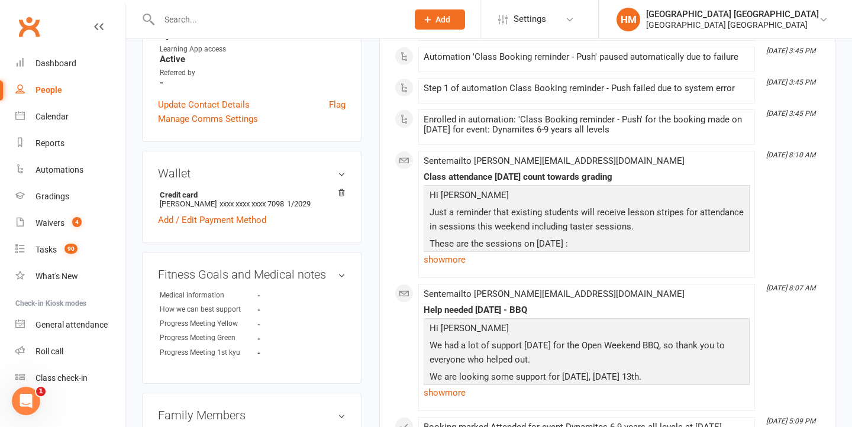
click at [224, 22] on input "text" at bounding box center [278, 19] width 244 height 17
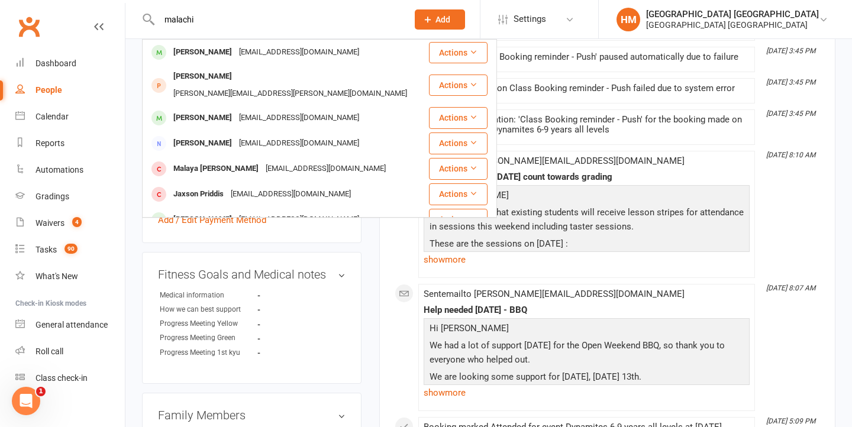
type input "Malachi"
drag, startPoint x: 206, startPoint y: 39, endPoint x: 220, endPoint y: 118, distance: 80.0
click at [195, 57] on div "[PERSON_NAME]" at bounding box center [203, 52] width 66 height 17
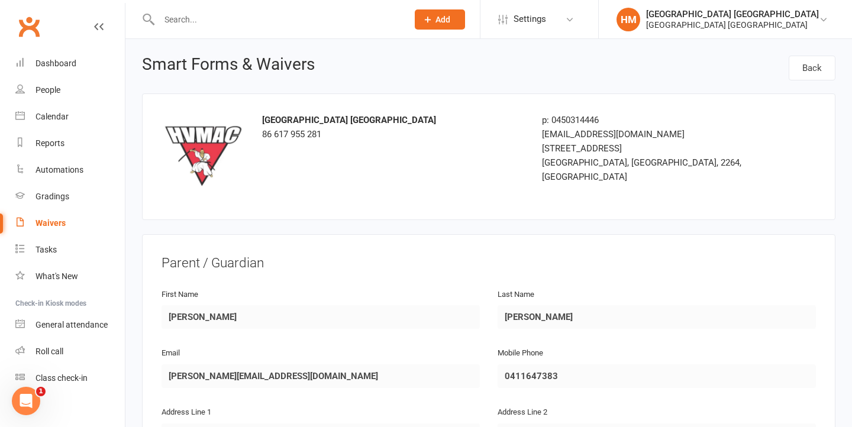
click at [254, 21] on input "text" at bounding box center [278, 19] width 244 height 17
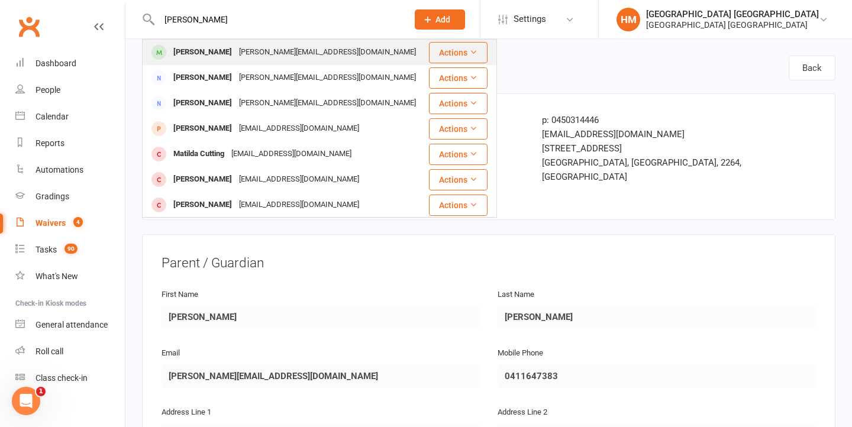
type input "Matilda crowther"
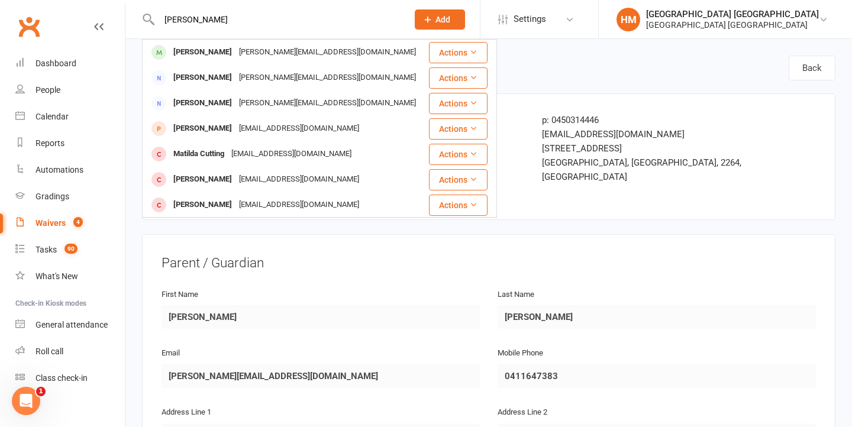
drag, startPoint x: 236, startPoint y: 54, endPoint x: 255, endPoint y: 98, distance: 47.4
click at [236, 55] on div "[PERSON_NAME]" at bounding box center [203, 52] width 66 height 17
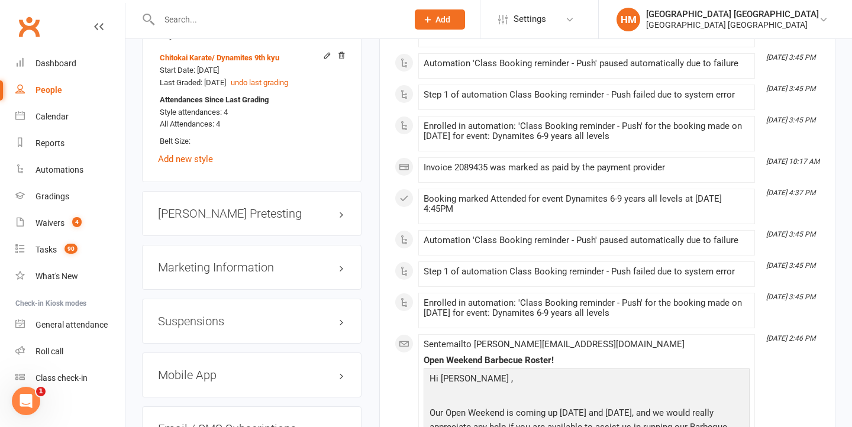
scroll to position [1192, 0]
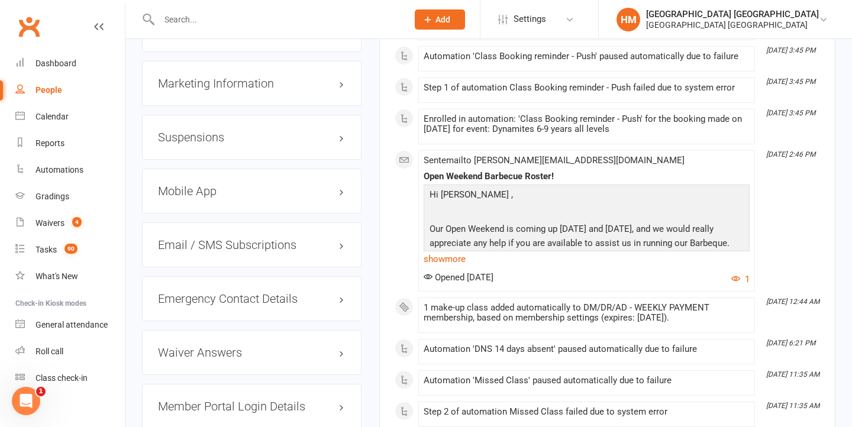
click at [248, 131] on h3 "Suspensions" at bounding box center [252, 137] width 188 height 13
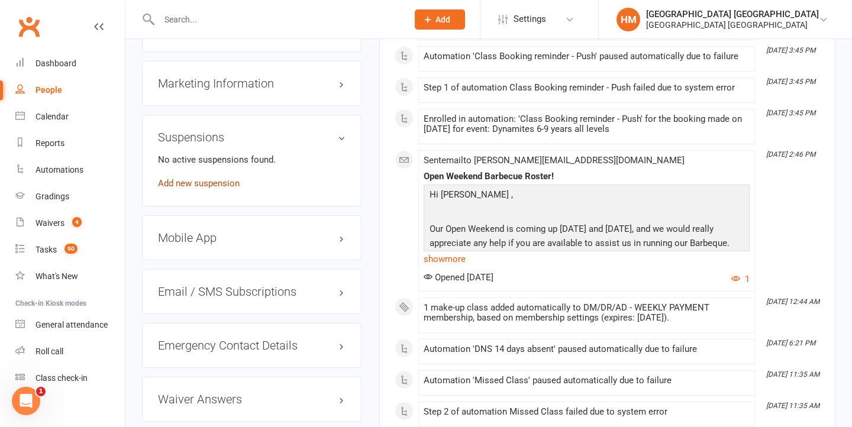
click at [226, 178] on link "Add new suspension" at bounding box center [199, 183] width 82 height 11
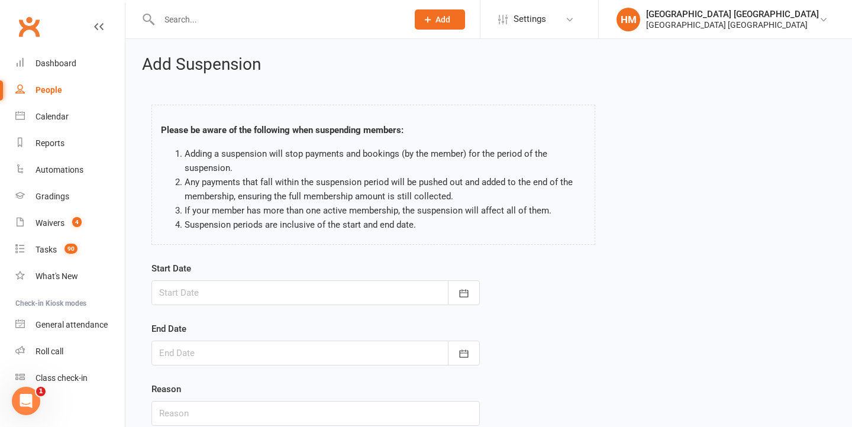
click at [275, 301] on div at bounding box center [316, 293] width 329 height 25
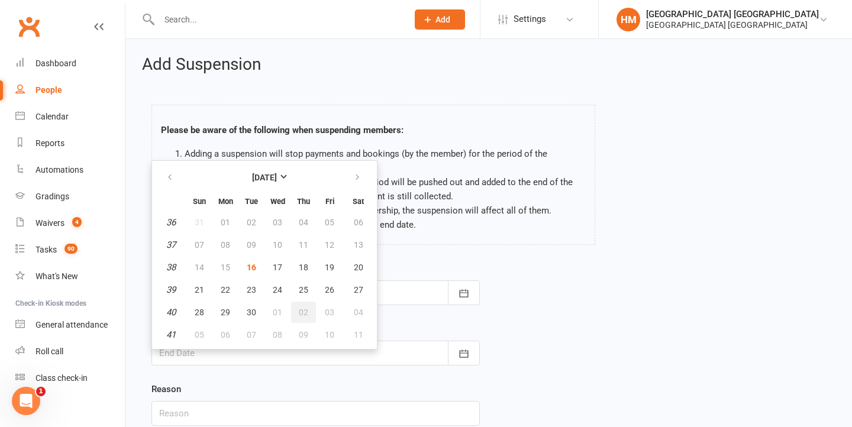
click at [297, 318] on button "02" at bounding box center [303, 312] width 25 height 21
type input "02 Oct 2025"
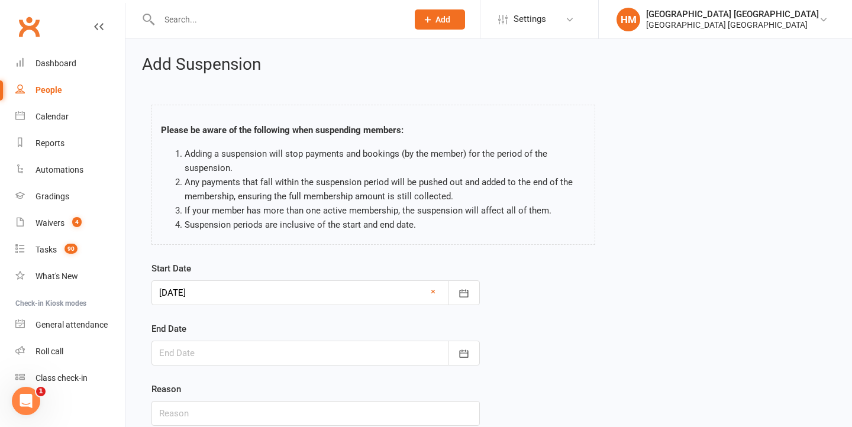
click at [227, 353] on div at bounding box center [316, 353] width 329 height 25
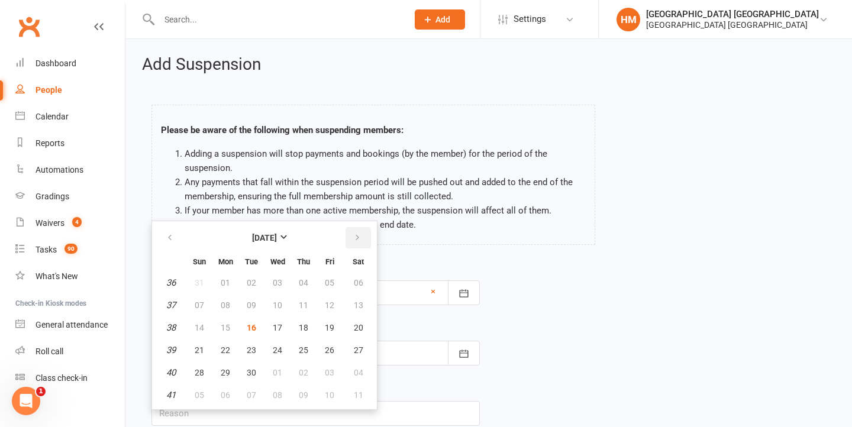
drag, startPoint x: 359, startPoint y: 239, endPoint x: 333, endPoint y: 268, distance: 39.0
click at [359, 239] on icon "button" at bounding box center [357, 237] width 8 height 9
click at [330, 371] on span "31" at bounding box center [329, 372] width 9 height 9
type input "31 Oct 2025"
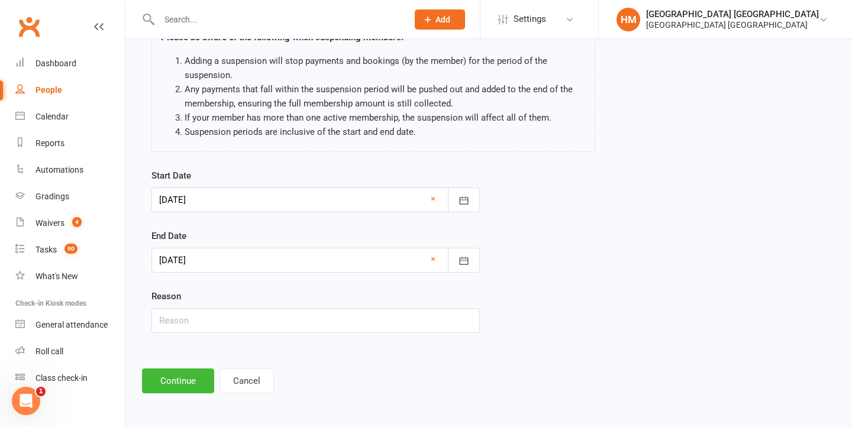
scroll to position [102, 0]
click at [209, 290] on div "Reason" at bounding box center [316, 311] width 329 height 44
click at [209, 324] on div "Start Date 02 Oct 2025 October 2025 Sun Mon Tue Wed Thu Fri Sat 40 28 29 30 01 …" at bounding box center [316, 259] width 346 height 181
click at [206, 316] on input "text" at bounding box center [316, 320] width 329 height 25
type input "Holiday"
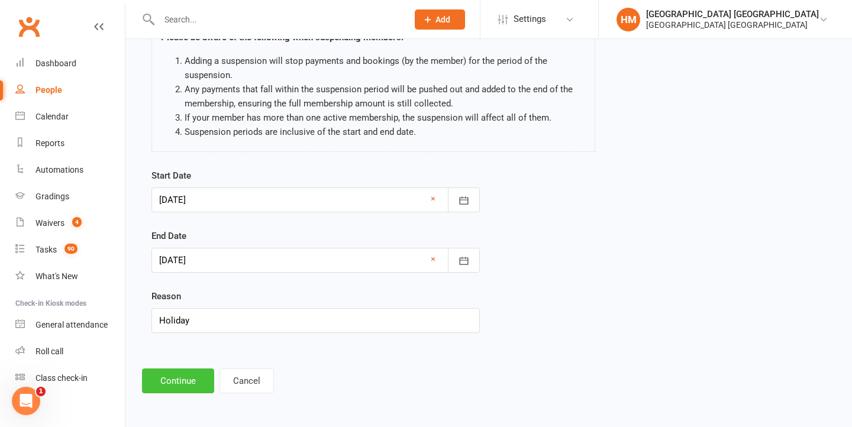
click at [169, 383] on button "Continue" at bounding box center [178, 381] width 72 height 25
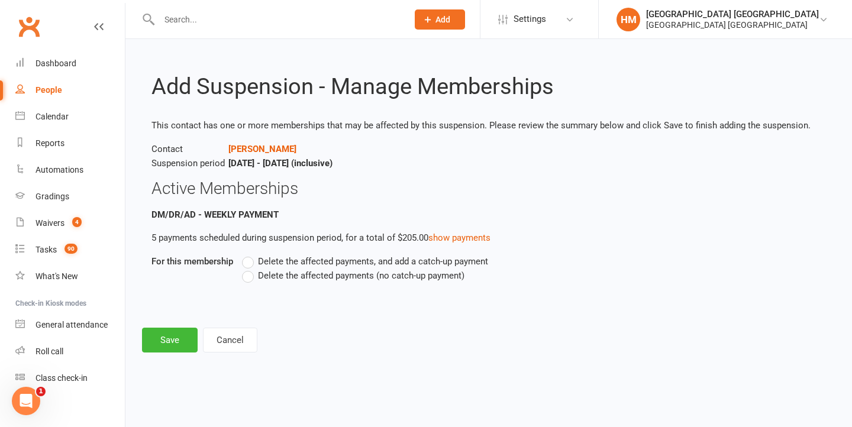
scroll to position [0, 0]
click at [263, 269] on span "Delete the affected payments (no catch-up payment)" at bounding box center [361, 275] width 207 height 12
click at [250, 269] on input "Delete the affected payments (no catch-up payment)" at bounding box center [246, 269] width 8 height 0
click at [166, 330] on button "Save" at bounding box center [170, 340] width 56 height 25
